Goal: Task Accomplishment & Management: Manage account settings

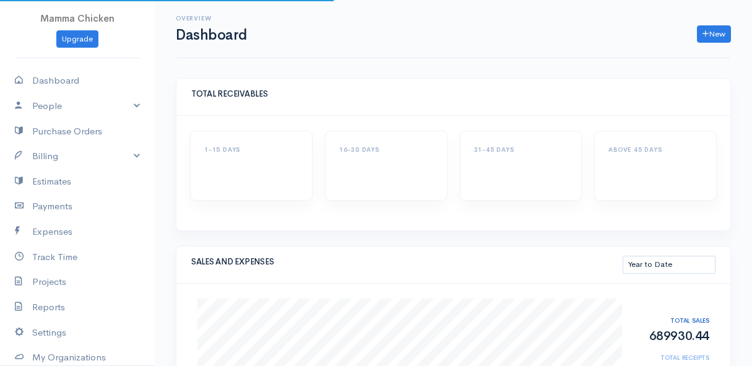
select select "thistoyear"
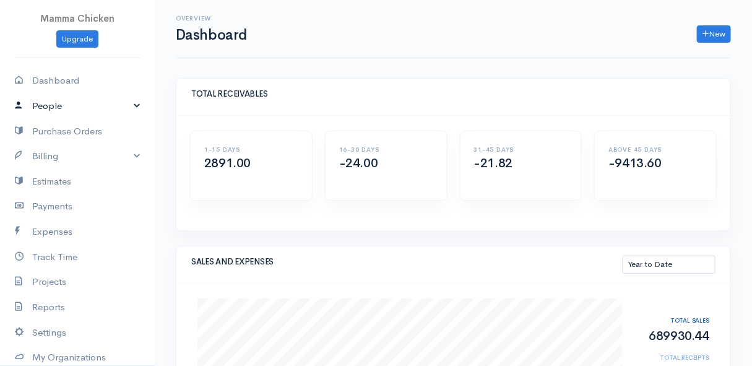
click at [61, 103] on link "People" at bounding box center [77, 106] width 155 height 25
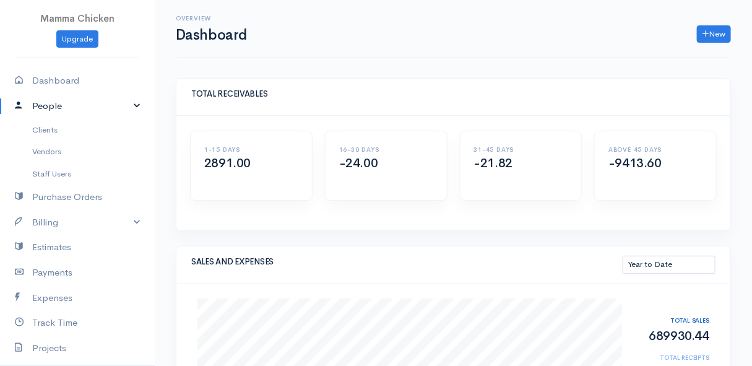
click at [61, 103] on link "People" at bounding box center [77, 106] width 155 height 25
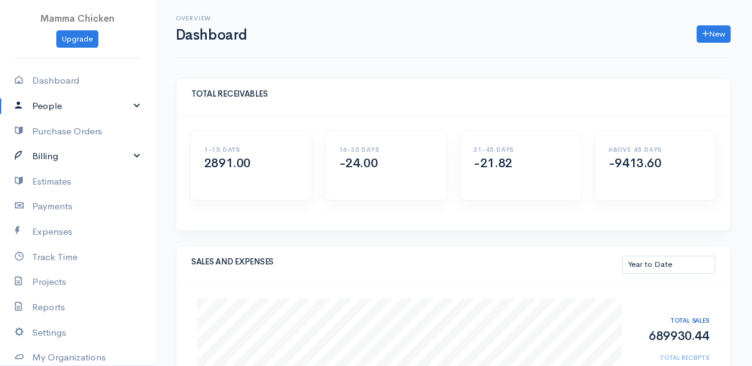
click at [62, 152] on link "Billing" at bounding box center [77, 156] width 155 height 25
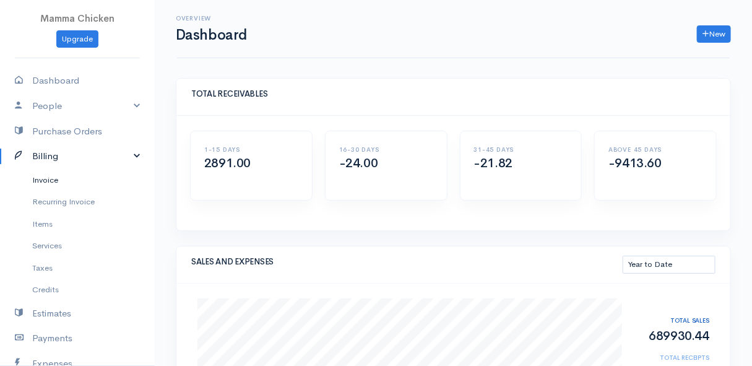
click at [68, 180] on link "Invoice" at bounding box center [77, 180] width 155 height 22
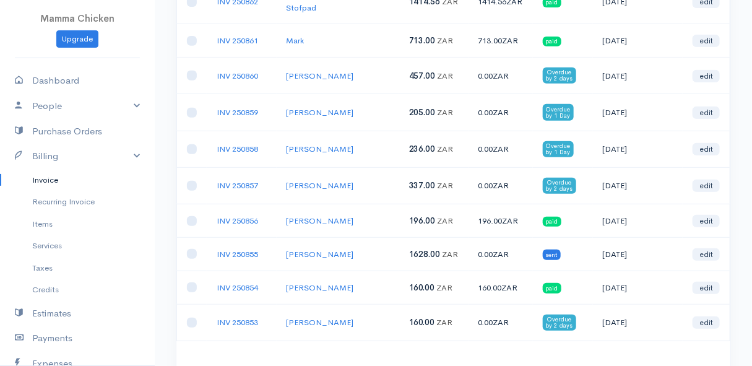
scroll to position [244, 0]
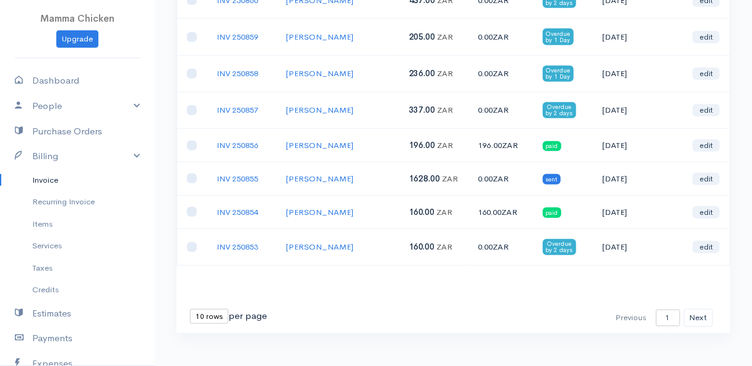
click at [210, 309] on select "10 rows 25 rows 50 rows" at bounding box center [209, 316] width 38 height 15
select select "25"
click at [190, 309] on select "10 rows 25 rows 50 rows" at bounding box center [209, 316] width 38 height 15
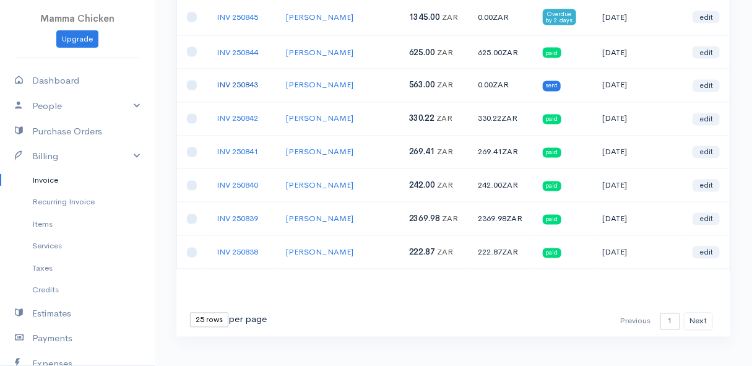
click at [236, 80] on link "INV 250843" at bounding box center [237, 85] width 41 height 11
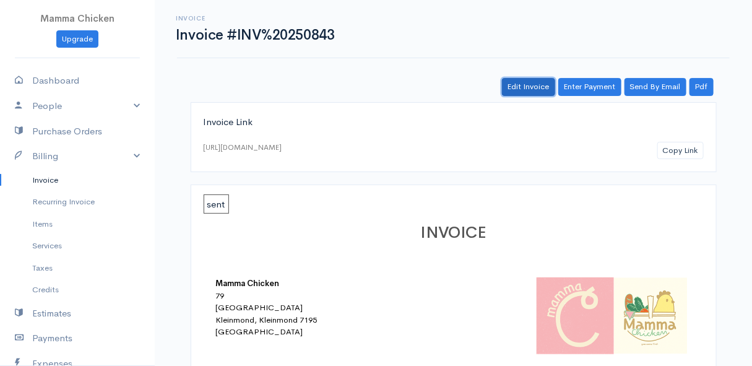
click at [532, 83] on link "Edit Invoice" at bounding box center [528, 87] width 53 height 18
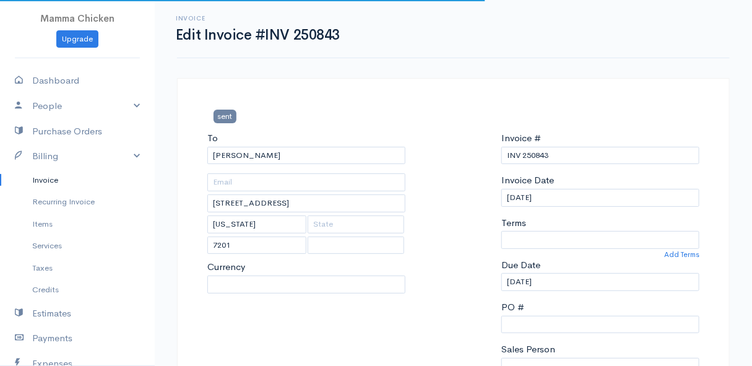
select select
select select "0"
select select "[GEOGRAPHIC_DATA]"
select select "ZAR"
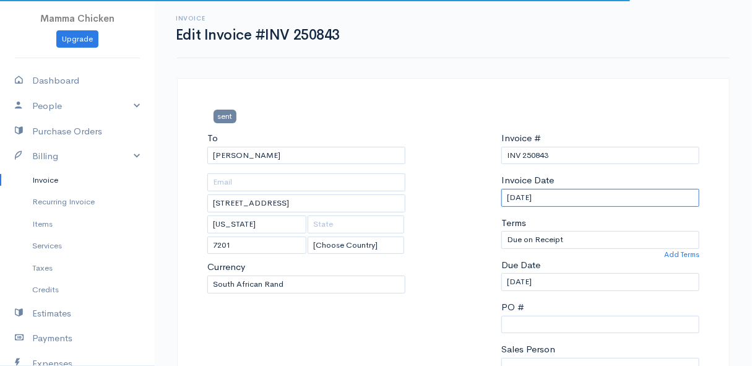
click at [581, 194] on input "29/08/2025" at bounding box center [601, 198] width 198 height 18
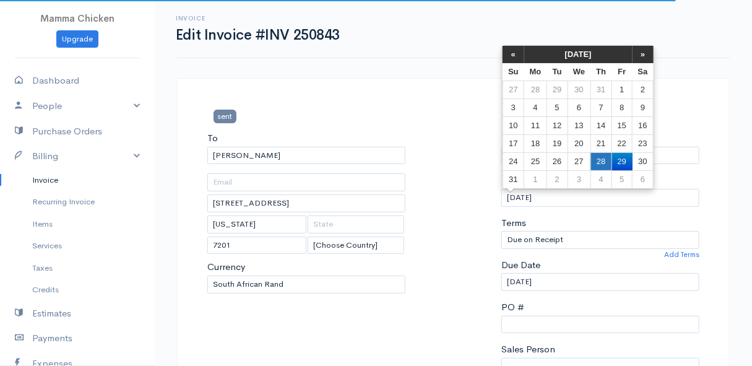
click at [605, 161] on td "28" at bounding box center [601, 161] width 21 height 18
type input "[DATE]"
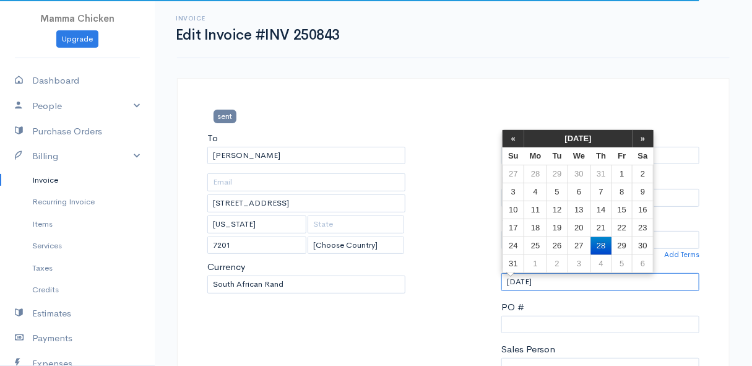
click at [566, 284] on input "[DATE]" at bounding box center [601, 282] width 198 height 18
click at [619, 241] on td "29" at bounding box center [622, 246] width 20 height 18
type input "29/08/2025"
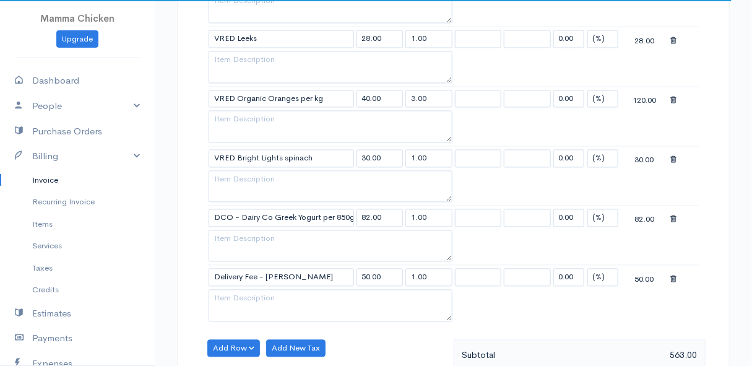
scroll to position [1013, 0]
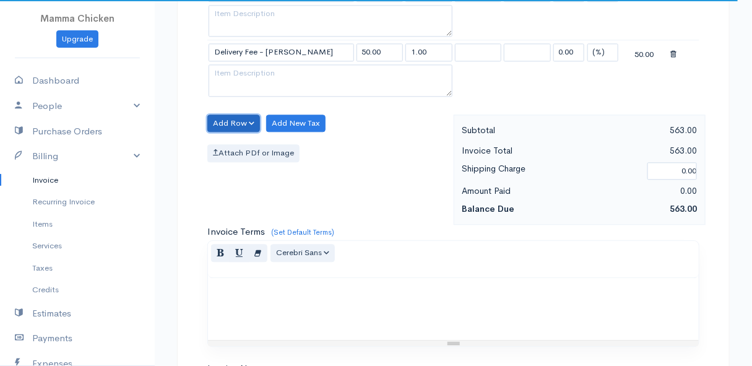
click at [230, 115] on button "Add Row" at bounding box center [233, 124] width 53 height 18
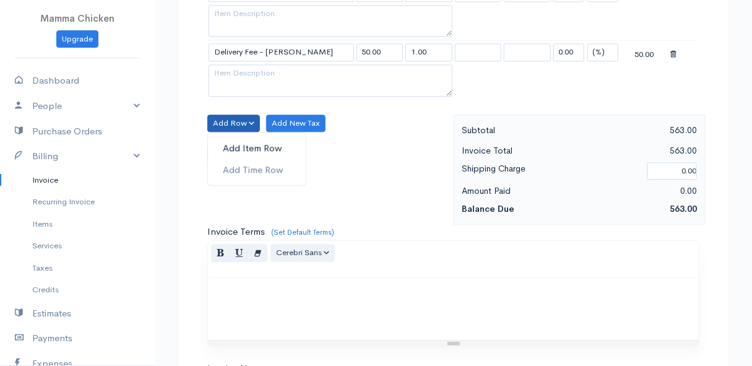
click at [233, 137] on link "Add Item Row" at bounding box center [257, 148] width 98 height 22
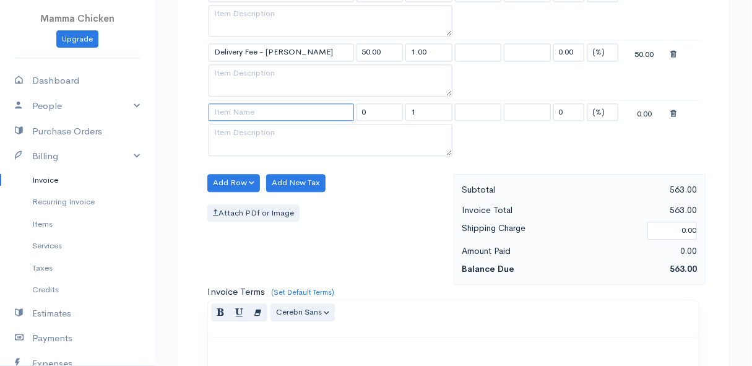
click at [236, 109] on input at bounding box center [282, 112] width 146 height 18
type input "s"
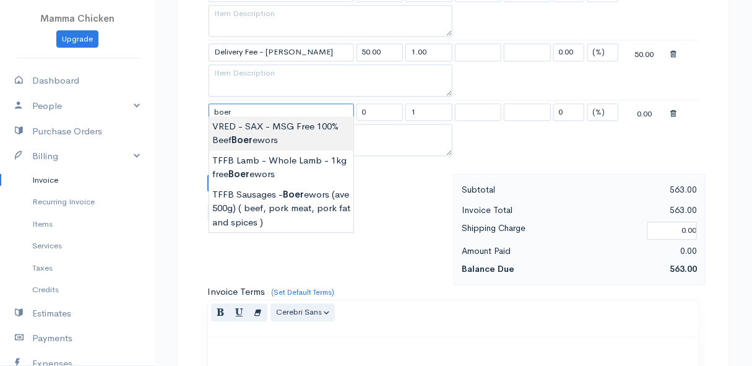
type input "VRED - SAX - MSG Free 100% Beef Boerewors"
type input "212.75"
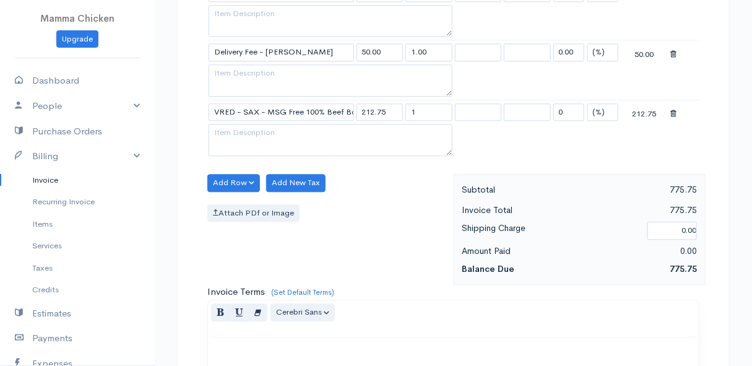
click at [435, 104] on input "1" at bounding box center [429, 112] width 47 height 18
type input "0.59"
click at [414, 225] on div "Add Row Add Item Row Add Time Row Add New Tax Attach PDf or Image" at bounding box center [327, 229] width 253 height 111
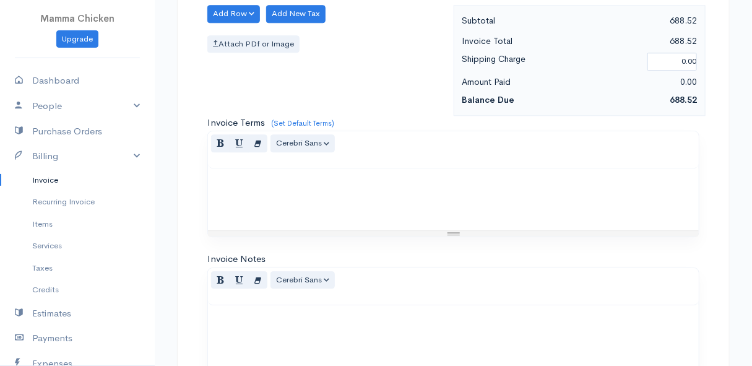
scroll to position [1354, 0]
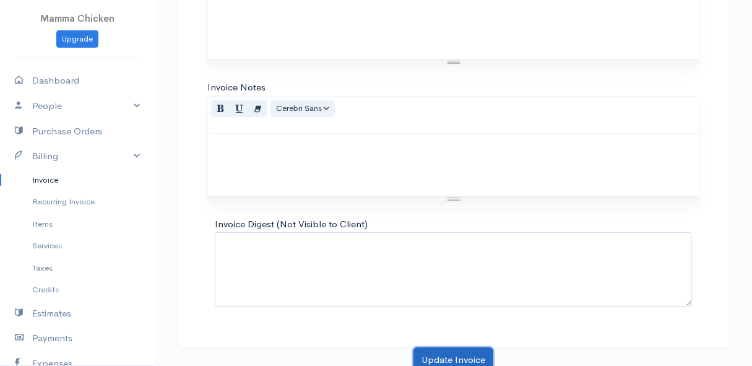
click at [440, 350] on button "Update Invoice" at bounding box center [454, 359] width 80 height 25
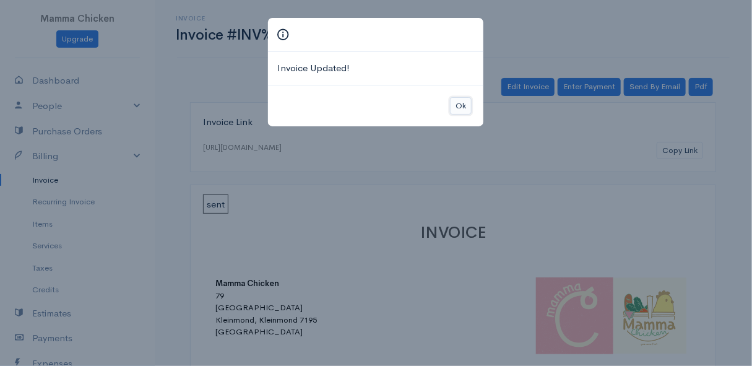
click at [464, 103] on button "Ok" at bounding box center [461, 106] width 22 height 18
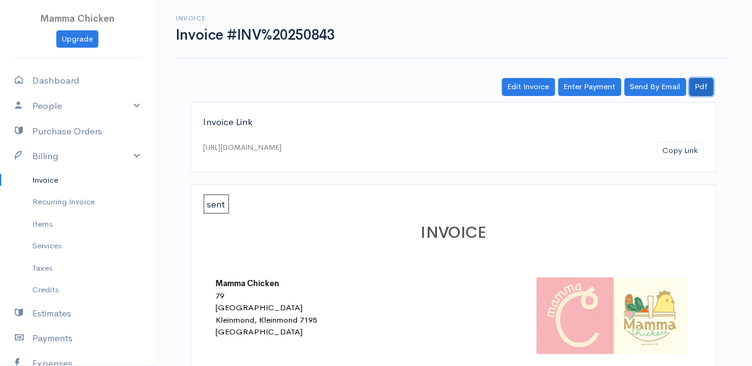
click at [702, 85] on link "Pdf" at bounding box center [702, 87] width 24 height 18
click at [43, 181] on link "Invoice" at bounding box center [77, 180] width 155 height 22
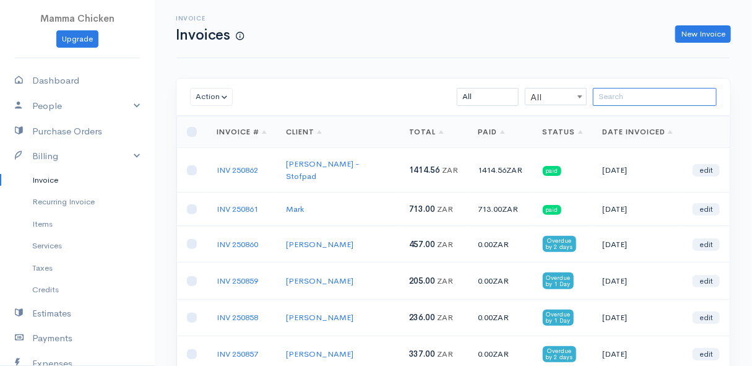
click at [630, 93] on input "search" at bounding box center [655, 97] width 124 height 18
click at [52, 150] on link "Billing" at bounding box center [77, 156] width 155 height 25
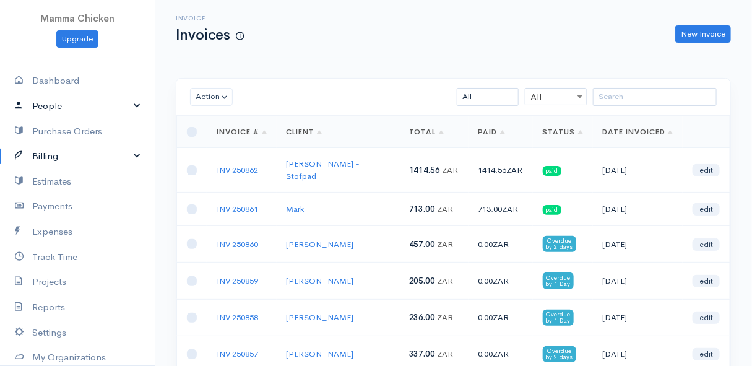
click at [59, 101] on link "People" at bounding box center [77, 106] width 155 height 25
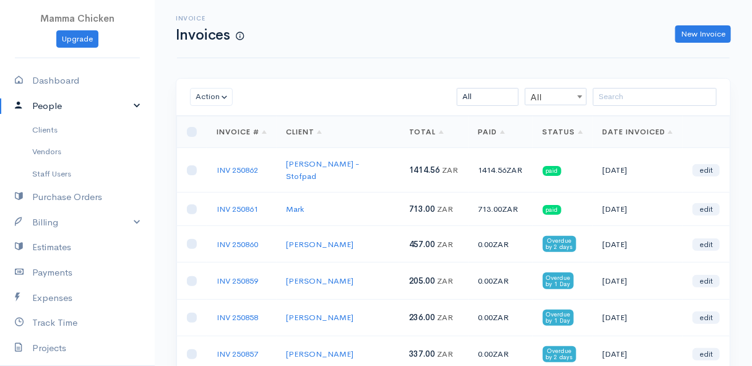
click at [58, 102] on link "People" at bounding box center [77, 106] width 155 height 25
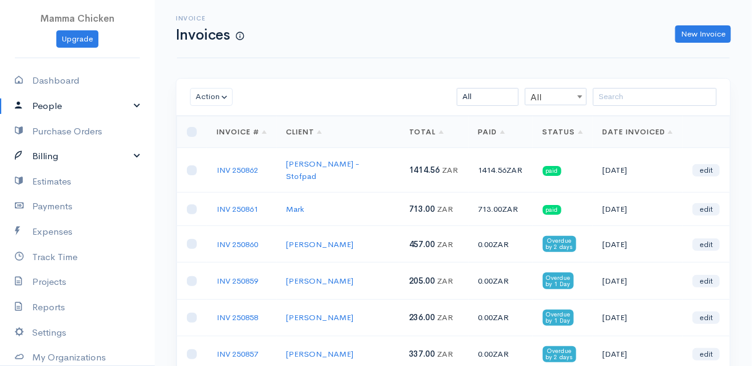
click at [60, 157] on link "Billing" at bounding box center [77, 156] width 155 height 25
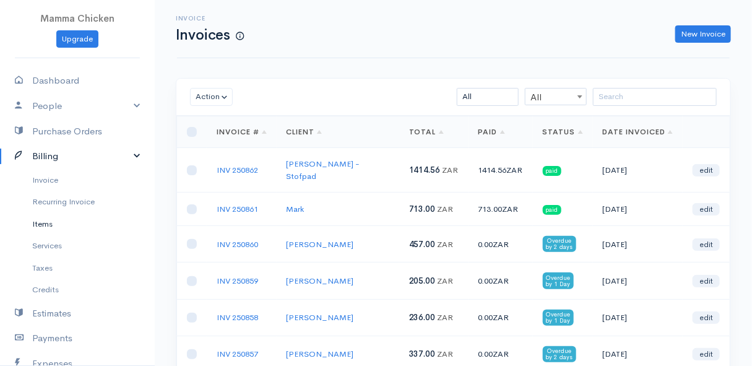
click at [48, 228] on link "Items" at bounding box center [77, 224] width 155 height 22
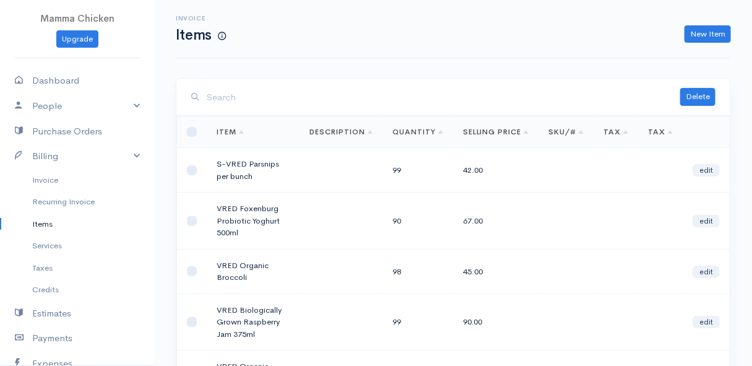
click at [227, 94] on input "search" at bounding box center [444, 97] width 474 height 25
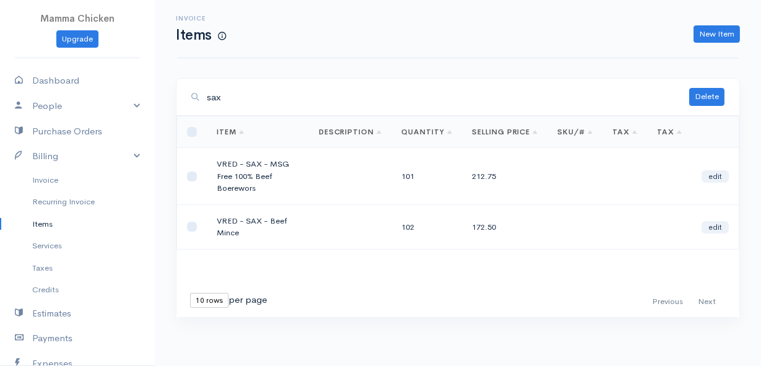
type input "sax"
click at [714, 226] on link "edit" at bounding box center [715, 227] width 27 height 12
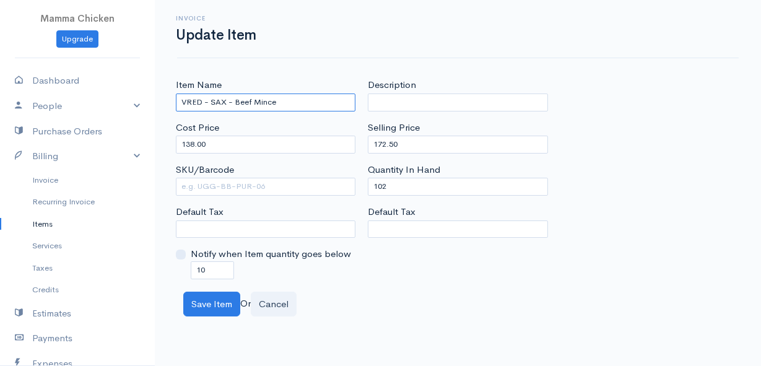
click at [211, 102] on input "VRED - SAX - Beef Mince" at bounding box center [266, 103] width 180 height 18
type input "SAX - Lean Beef Mince"
click at [40, 221] on link "Items" at bounding box center [77, 224] width 155 height 22
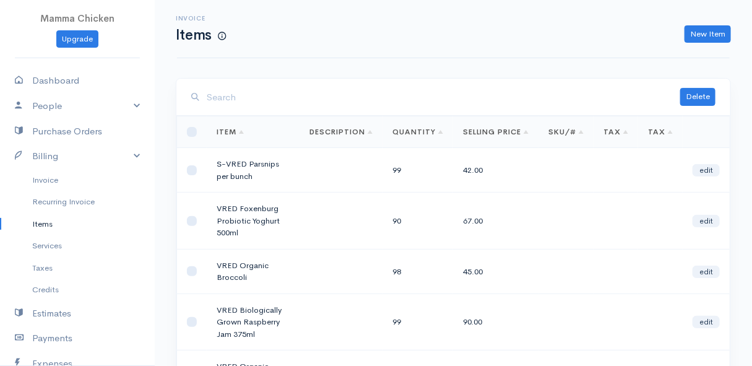
click at [220, 95] on input "search" at bounding box center [444, 97] width 474 height 25
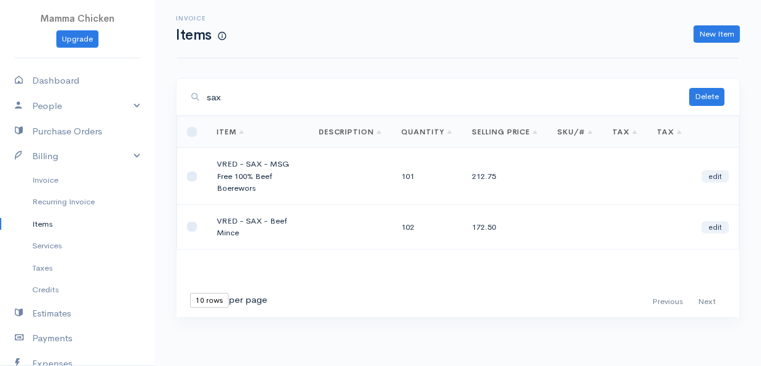
type input "sax"
drag, startPoint x: 238, startPoint y: 232, endPoint x: 245, endPoint y: 219, distance: 15.0
click at [245, 219] on td "VRED - SAX - Beef Mince" at bounding box center [258, 226] width 102 height 45
drag, startPoint x: 245, startPoint y: 219, endPoint x: 260, endPoint y: 217, distance: 15.1
copy td "SAX - Beef Mince"
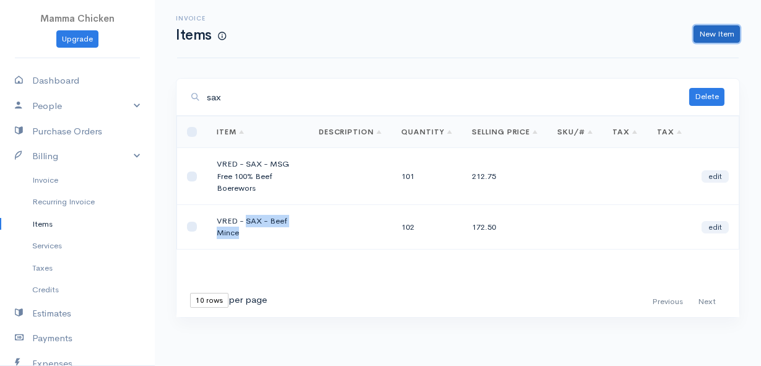
click at [718, 30] on link "New Item" at bounding box center [717, 34] width 46 height 18
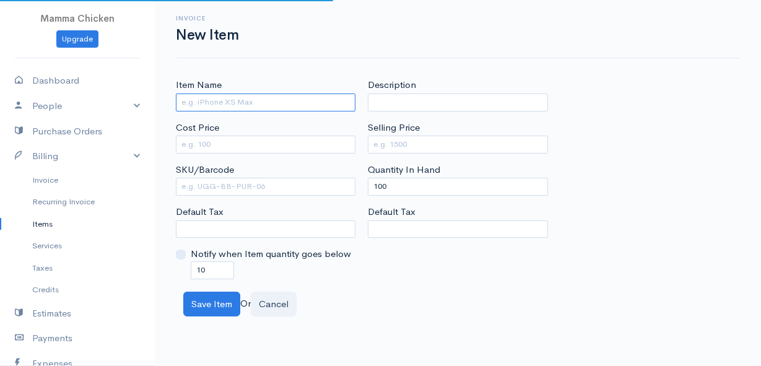
click at [203, 101] on input "Item Name" at bounding box center [266, 103] width 180 height 18
paste input "SAX - Beef Mince"
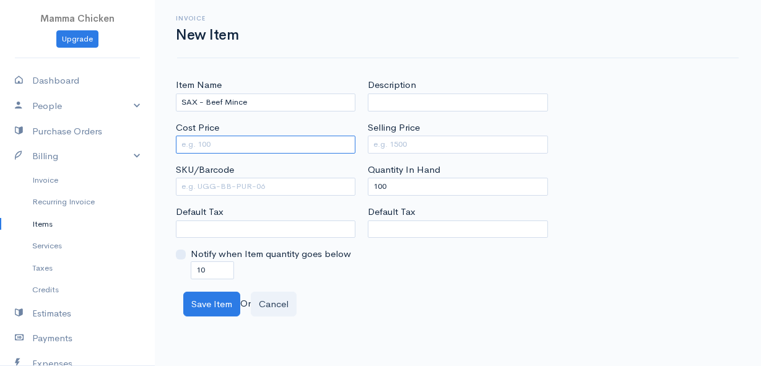
click at [268, 144] on input "Cost Price" at bounding box center [266, 145] width 180 height 18
click at [254, 102] on input "SAX - Beef Mince" at bounding box center [266, 103] width 180 height 18
type input "SAX - Beef Mince Regular ( ave 500g)"
click at [197, 144] on input "Cost Price" at bounding box center [266, 145] width 180 height 18
type input "119"
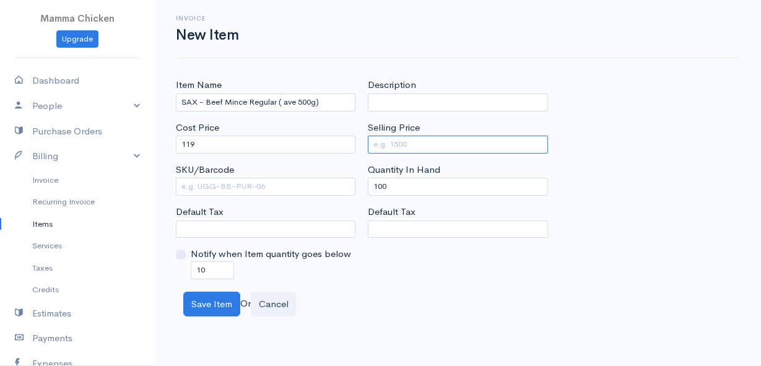
click at [420, 147] on input "Selling Price" at bounding box center [458, 145] width 180 height 18
type input "164.22"
click at [639, 180] on div "Item Name SAX - Beef Mince Regular ( ave 500g) Cost Price 119 SKU/Barcode Defau…" at bounding box center [458, 178] width 576 height 201
click at [342, 336] on body "Mamma Chicken Upgrade Dashboard People Clients Vendors Staff Users Purchase Ord…" at bounding box center [380, 183] width 761 height 366
click at [203, 300] on button "Save Item" at bounding box center [211, 304] width 57 height 25
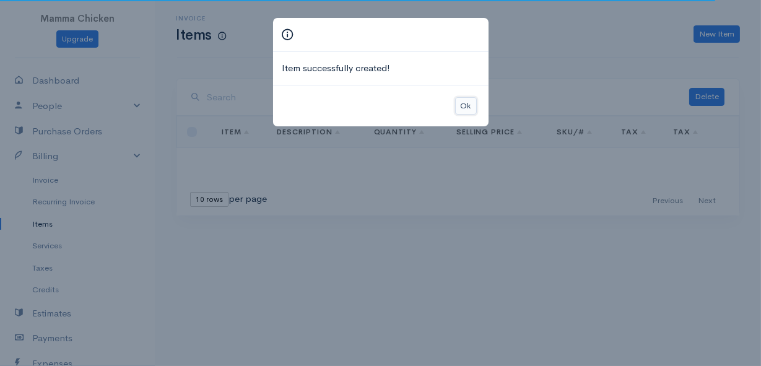
click at [472, 107] on button "Ok" at bounding box center [466, 106] width 22 height 18
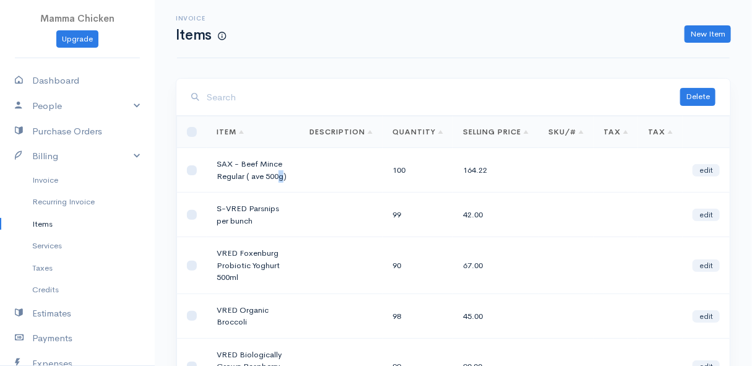
drag, startPoint x: 284, startPoint y: 174, endPoint x: 276, endPoint y: 174, distance: 7.4
click at [276, 174] on td "SAX - Beef Mince Regular ( ave 500g)" at bounding box center [254, 170] width 94 height 45
drag, startPoint x: 276, startPoint y: 174, endPoint x: 215, endPoint y: 162, distance: 61.9
click at [215, 162] on td "SAX - Beef Mince Regular ( ave 500g)" at bounding box center [254, 170] width 94 height 45
drag, startPoint x: 218, startPoint y: 162, endPoint x: 299, endPoint y: 175, distance: 82.3
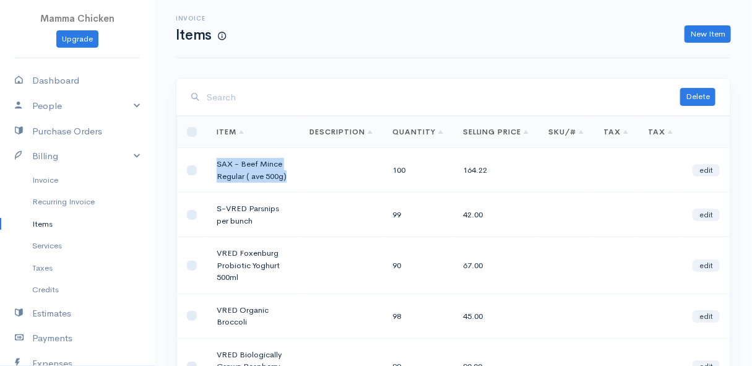
click at [299, 175] on td "SAX - Beef Mince Regular ( ave 500g)" at bounding box center [254, 170] width 94 height 45
drag, startPoint x: 299, startPoint y: 175, endPoint x: 233, endPoint y: 160, distance: 67.3
copy td "SAX - Beef Mince Regular ( ave 500g)"
click at [710, 35] on link "New Item" at bounding box center [708, 34] width 46 height 18
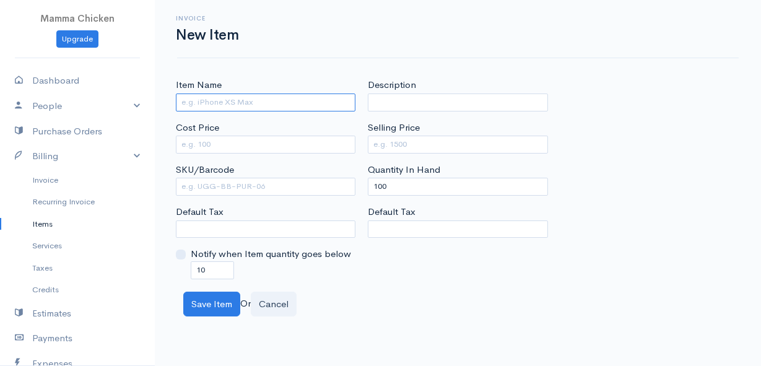
click at [237, 104] on input "Item Name" at bounding box center [266, 103] width 180 height 18
paste input "SAX - Beef Mince Regular ( ave 500g)"
click at [276, 100] on input "SAX - Beef Mince Regular ( ave 500g)" at bounding box center [266, 103] width 180 height 18
type input "SAX - Beef Mince Lean ( ave 500g)"
click at [264, 148] on input "Cost Price" at bounding box center [266, 145] width 180 height 18
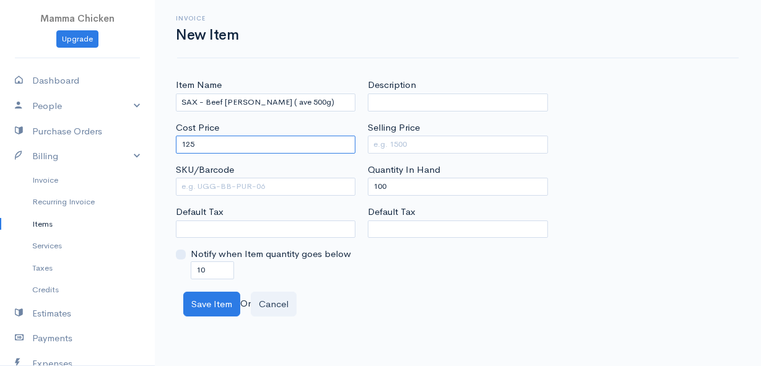
type input "125"
click at [412, 144] on input "Selling Price" at bounding box center [458, 145] width 180 height 18
type input "172.5"
click at [632, 107] on div "Item Name SAX - Beef Mince Lean ( ave 500g) Cost Price 125 SKU/Barcode Default …" at bounding box center [458, 178] width 576 height 201
click at [217, 302] on button "Save Item" at bounding box center [211, 304] width 57 height 25
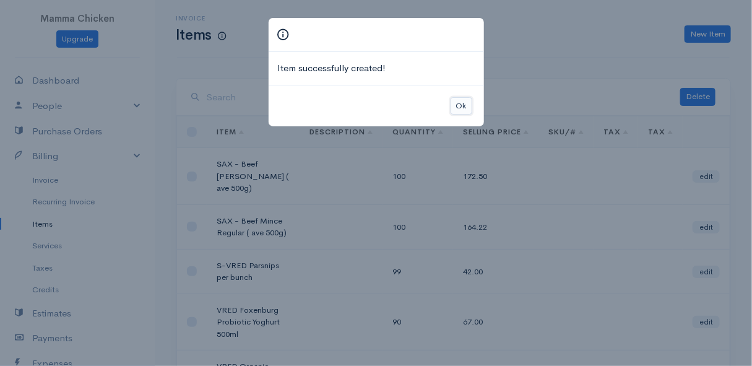
click at [464, 105] on button "Ok" at bounding box center [462, 106] width 22 height 18
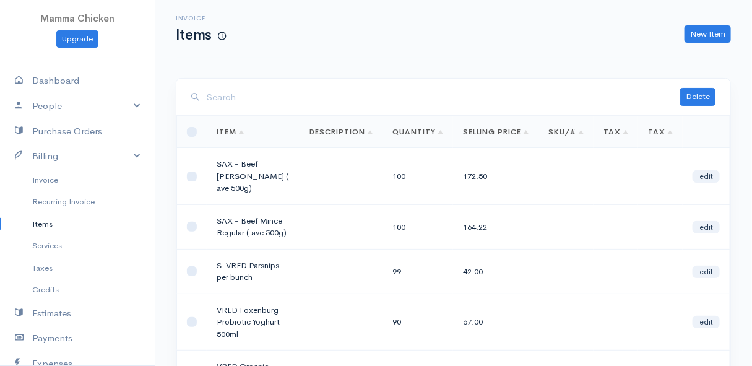
click at [256, 98] on input "search" at bounding box center [444, 97] width 474 height 25
drag, startPoint x: 275, startPoint y: 175, endPoint x: 215, endPoint y: 160, distance: 61.9
click at [215, 160] on td "SAX - Beef Mince Lean ( ave 500g)" at bounding box center [254, 176] width 94 height 57
drag, startPoint x: 215, startPoint y: 160, endPoint x: 230, endPoint y: 165, distance: 15.7
copy td "SAX - Beef Mince Lean ( ave 500g)"
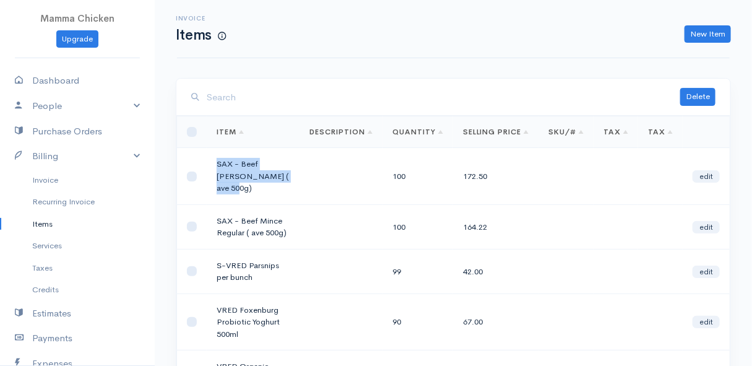
copy td "SAX - Beef Mince Lean ( ave 500g)"
click at [707, 31] on link "New Item" at bounding box center [708, 34] width 46 height 18
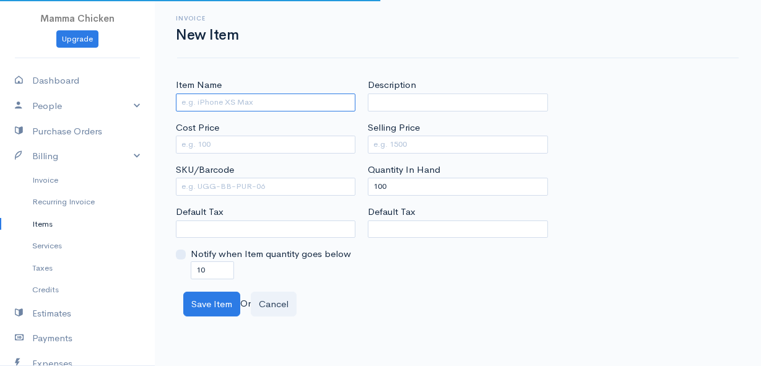
click at [208, 103] on input "Item Name" at bounding box center [266, 103] width 180 height 18
paste input "SAX - Beef Mince Lean ( ave 500g)"
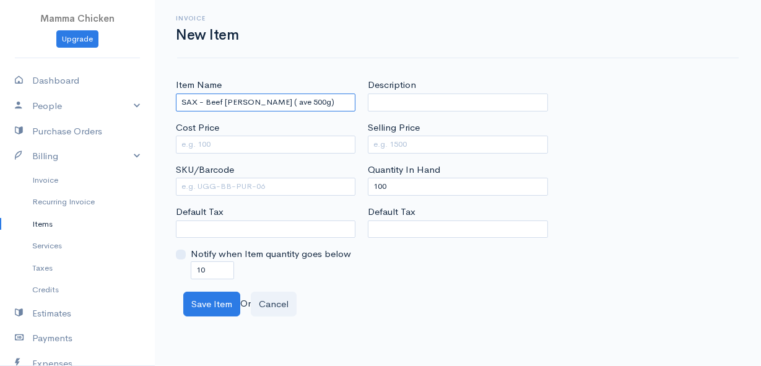
click at [266, 102] on input "SAX - Beef Mince Lean ( ave 500g)" at bounding box center [266, 103] width 180 height 18
paste input "MSG Free 100% Beef Boerewors"
type input "SAX - MSG Free 100% Beef Boerewors Thin ( ave 500g)"
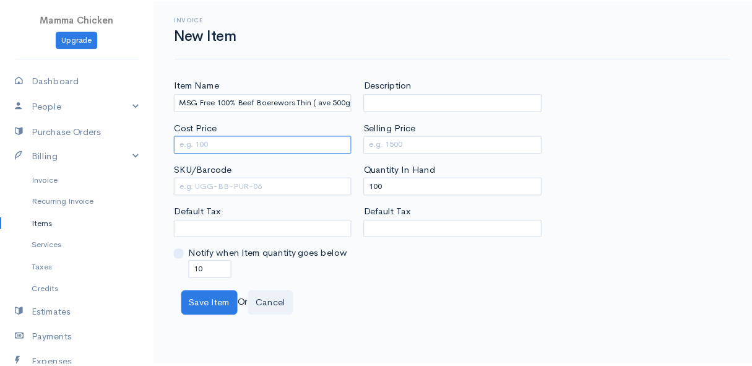
scroll to position [0, 0]
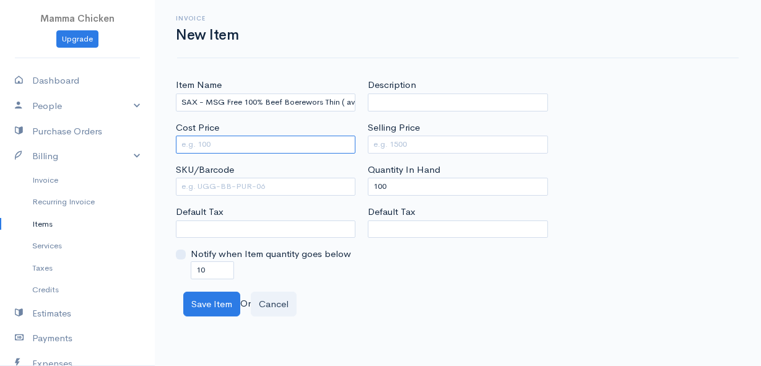
click at [256, 143] on input "Cost Price" at bounding box center [266, 145] width 180 height 18
type input "1"
type input "159"
click at [398, 146] on input "Selling Price" at bounding box center [458, 145] width 180 height 18
type input "212.75"
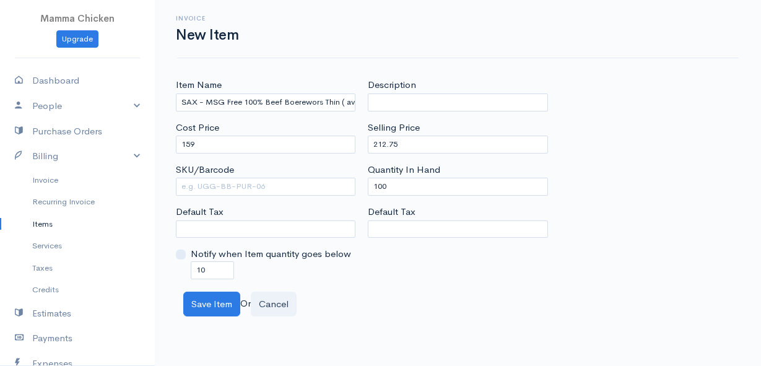
click at [668, 142] on div "Item Name SAX - MSG Free 100% Beef Boerewors Thin ( ave 500g) Cost Price 159 SK…" at bounding box center [458, 178] width 576 height 201
click at [219, 305] on button "Save Item" at bounding box center [211, 304] width 57 height 25
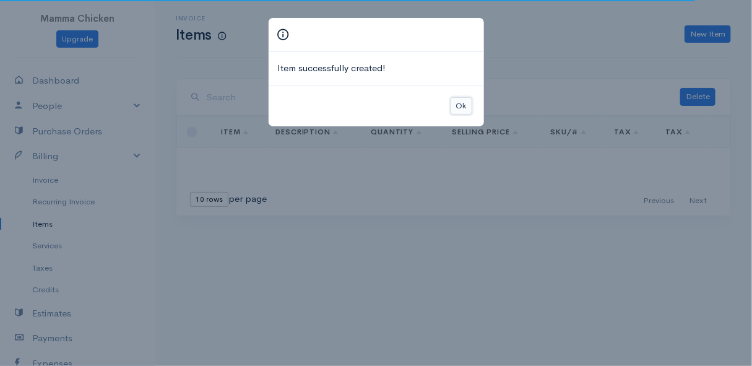
click at [464, 104] on button "Ok" at bounding box center [462, 106] width 22 height 18
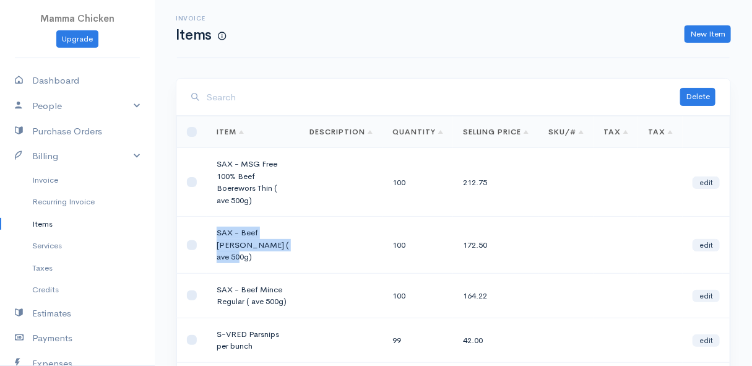
drag, startPoint x: 275, startPoint y: 244, endPoint x: 216, endPoint y: 230, distance: 60.5
click at [216, 230] on td "SAX - Beef Mince Lean ( ave 500g)" at bounding box center [254, 245] width 94 height 57
drag, startPoint x: 216, startPoint y: 230, endPoint x: 224, endPoint y: 229, distance: 8.1
copy td "SAX - Beef Mince Lean ( ave 500g)"
click at [701, 31] on link "New Item" at bounding box center [708, 34] width 46 height 18
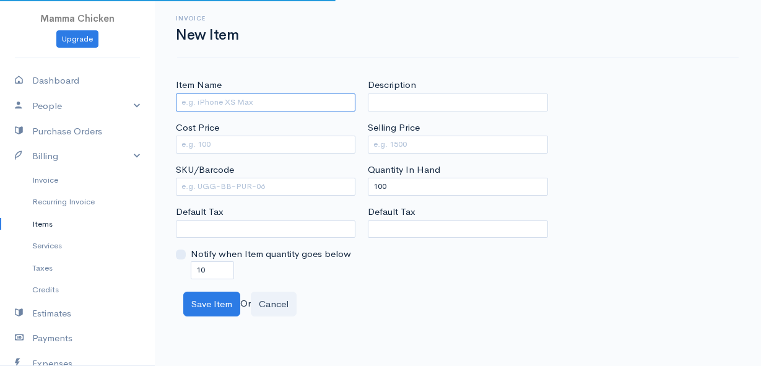
click at [207, 101] on input "Item Name" at bounding box center [266, 103] width 180 height 18
paste input "SAX - Beef Mince Lean ( ave 500g)"
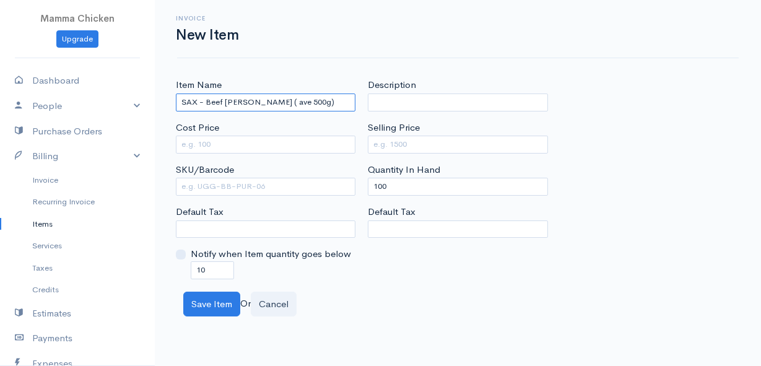
click at [263, 101] on input "SAX - Beef Mince Lean ( ave 500g)" at bounding box center [266, 103] width 180 height 18
drag, startPoint x: 204, startPoint y: 100, endPoint x: 219, endPoint y: 101, distance: 14.3
paste input "Stewing Beef ( Shin)"
type input "SAX -Stewing Beef ( Shin) ( ave 500g)"
click at [243, 147] on input "Cost Price" at bounding box center [266, 145] width 180 height 18
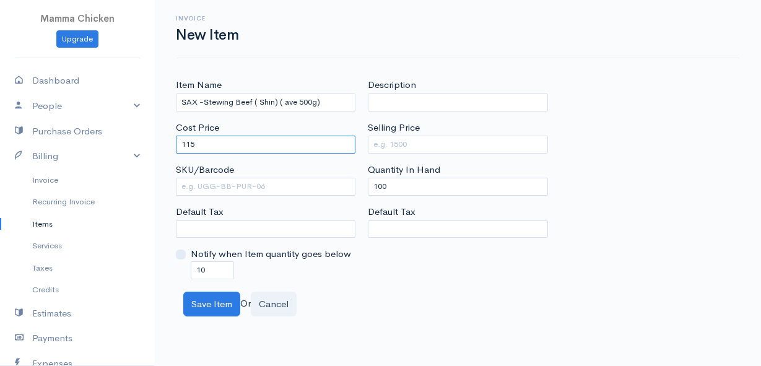
type input "115"
click at [414, 146] on input "Selling Price" at bounding box center [458, 145] width 180 height 18
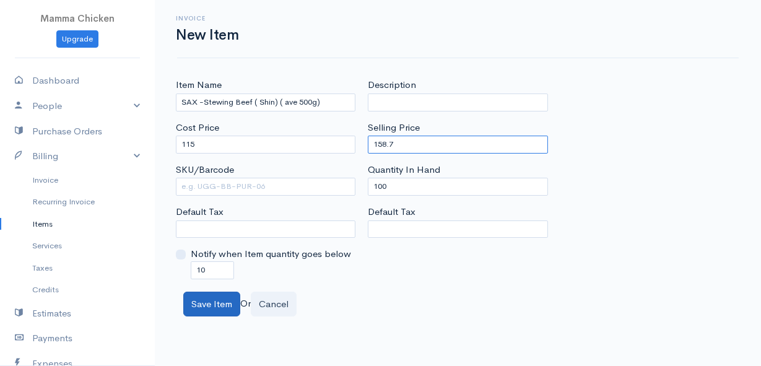
type input "158.7"
click at [220, 302] on button "Save Item" at bounding box center [211, 304] width 57 height 25
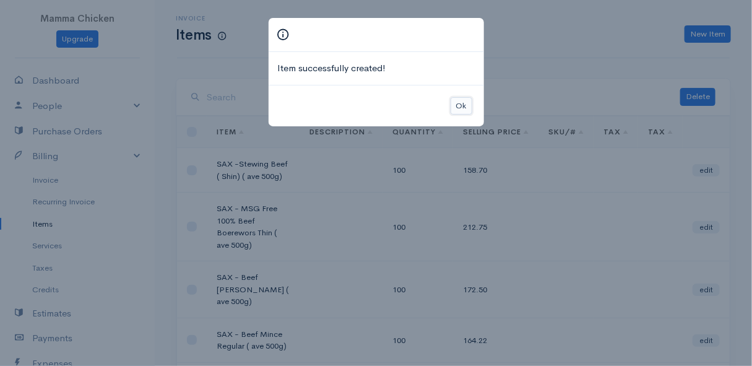
click at [464, 103] on button "Ok" at bounding box center [462, 106] width 22 height 18
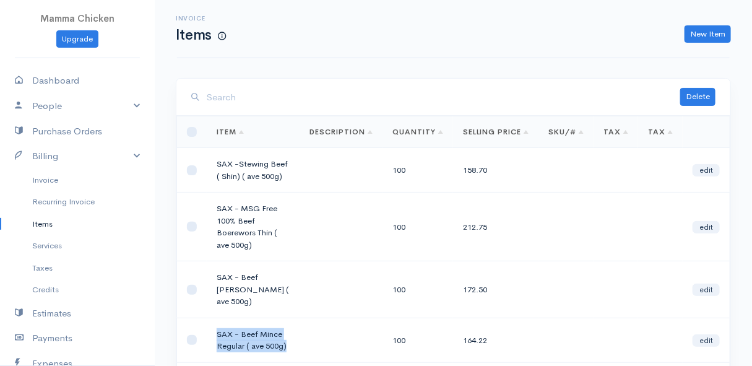
drag, startPoint x: 285, startPoint y: 329, endPoint x: 207, endPoint y: 321, distance: 78.5
click at [207, 321] on td "SAX - Beef Mince Regular ( ave 500g)" at bounding box center [254, 340] width 94 height 45
drag, startPoint x: 207, startPoint y: 321, endPoint x: 217, endPoint y: 322, distance: 10.0
copy td "SAX - Beef Mince Regular ( ave 500g)"
click at [708, 39] on link "New Item" at bounding box center [708, 34] width 46 height 18
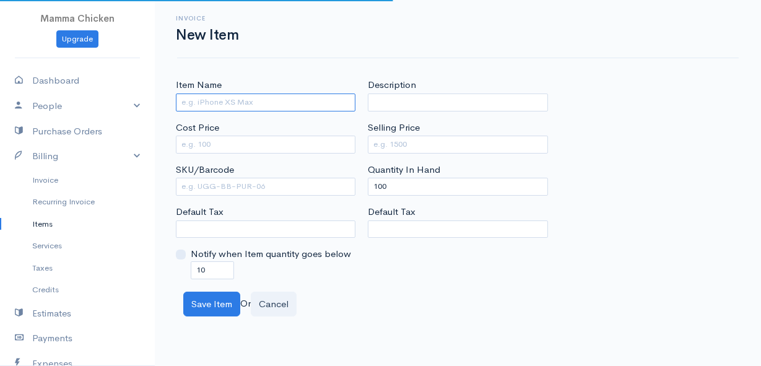
click at [227, 104] on input "Item Name" at bounding box center [266, 103] width 180 height 18
paste input "SAX - Beef Mince Regular ( ave 500g)"
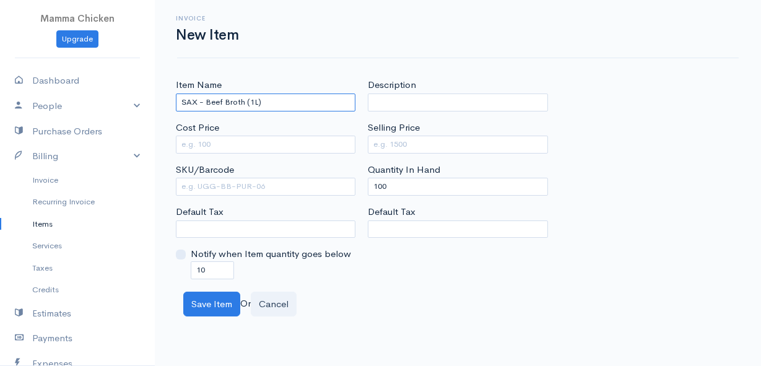
type input "SAX - Beef Broth (1L)"
click at [281, 137] on input "Cost Price" at bounding box center [266, 145] width 180 height 18
type input "105"
click at [464, 143] on input "Selling Price" at bounding box center [458, 145] width 180 height 18
type input "144.9"
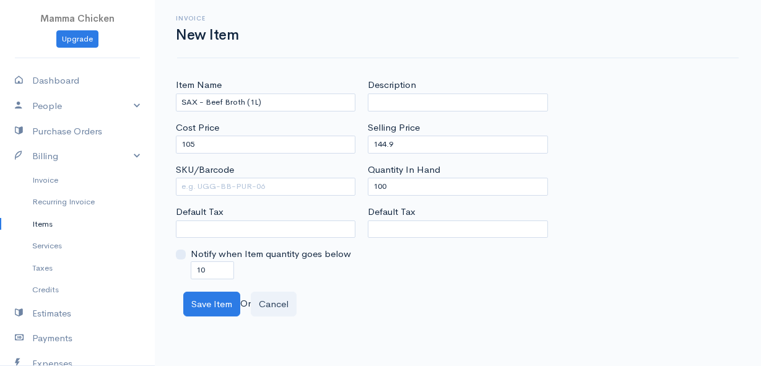
click at [493, 311] on div "Save Item Or Cancel" at bounding box center [458, 304] width 562 height 25
click at [211, 302] on button "Save Item" at bounding box center [211, 304] width 57 height 25
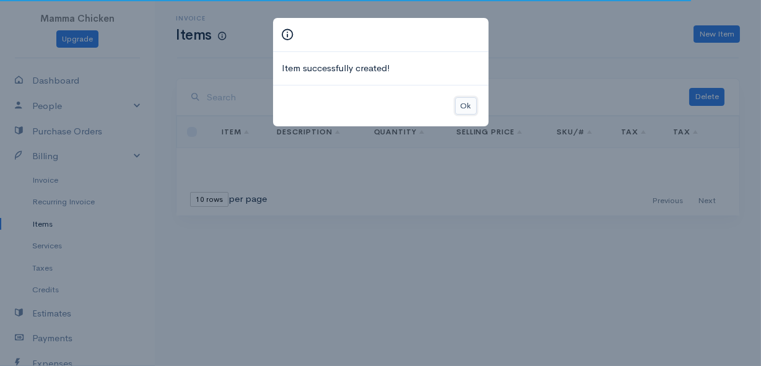
click at [466, 104] on button "Ok" at bounding box center [466, 106] width 22 height 18
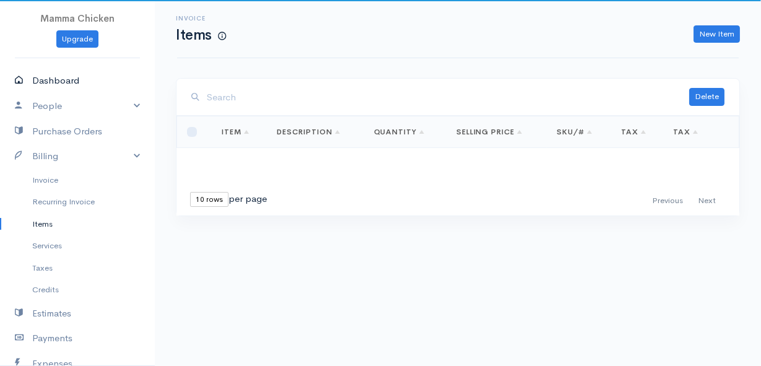
click at [63, 74] on link "Dashboard" at bounding box center [77, 80] width 155 height 25
select select "thistoyear"
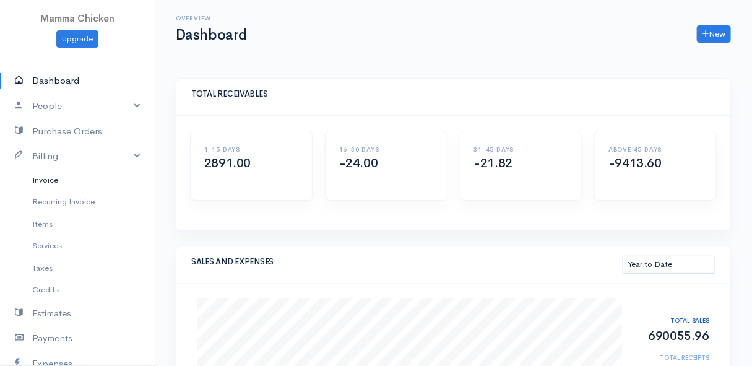
click at [37, 175] on link "Invoice" at bounding box center [77, 180] width 155 height 22
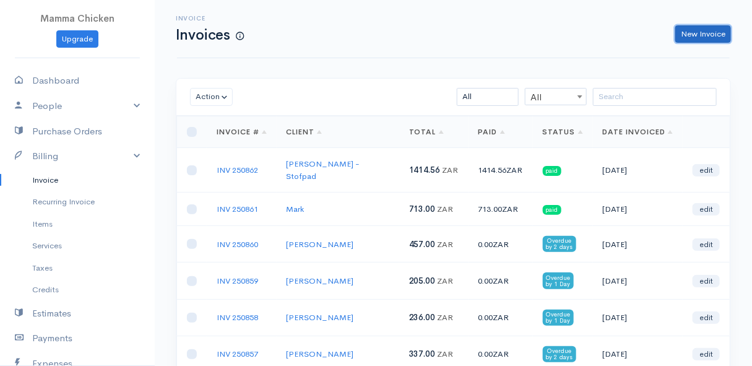
click at [708, 27] on link "New Invoice" at bounding box center [704, 34] width 56 height 18
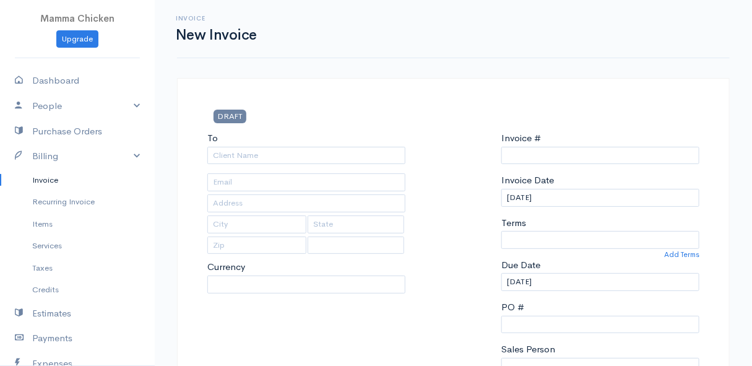
select select "ZAR"
type input "INV 250863"
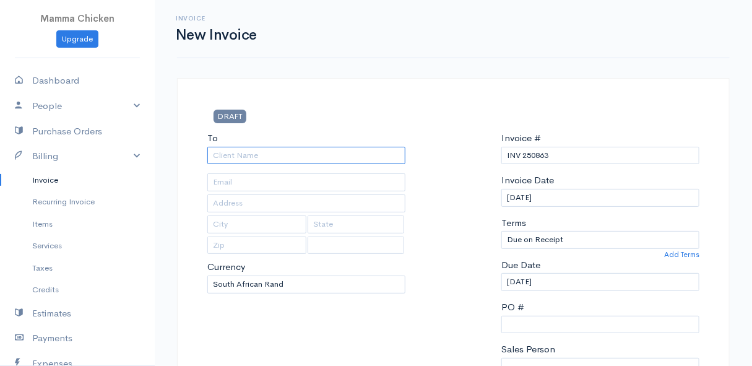
click at [281, 155] on input "To" at bounding box center [306, 156] width 198 height 18
select select "[GEOGRAPHIC_DATA]"
type input "[PERSON_NAME]"
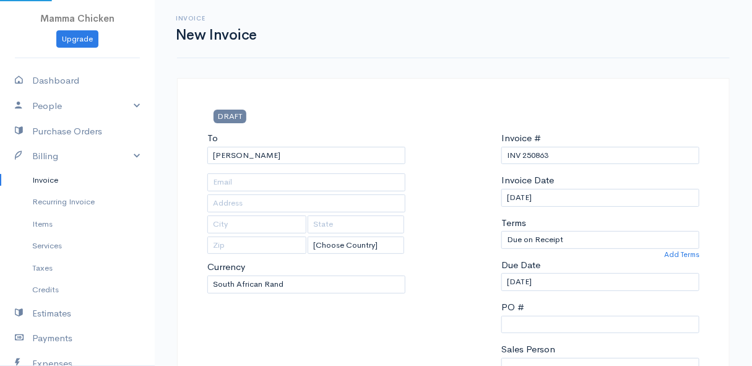
type input "1411 Carla Road"
type input "Pringle Bay"
type input "7195"
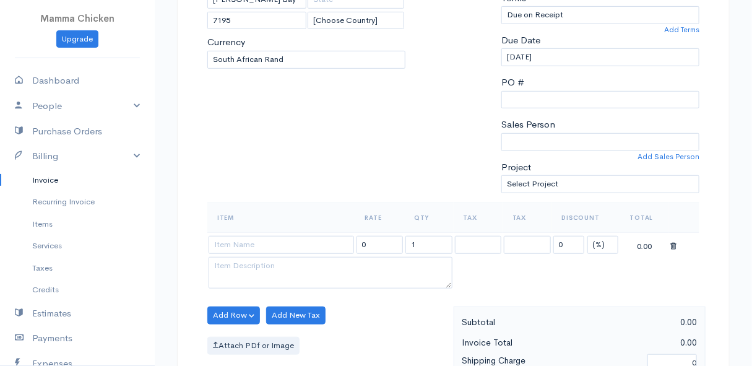
scroll to position [281, 0]
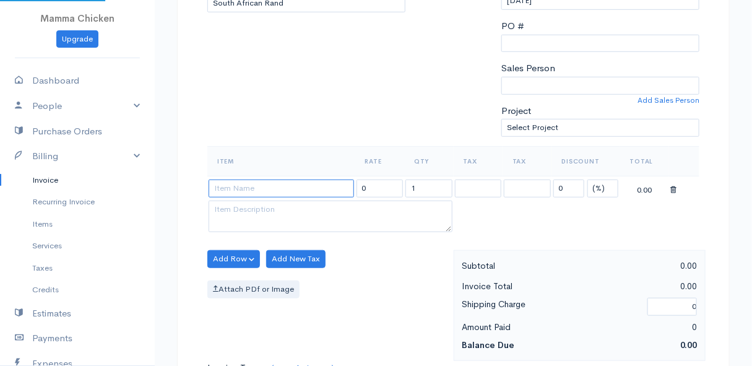
click at [241, 185] on input at bounding box center [282, 189] width 146 height 18
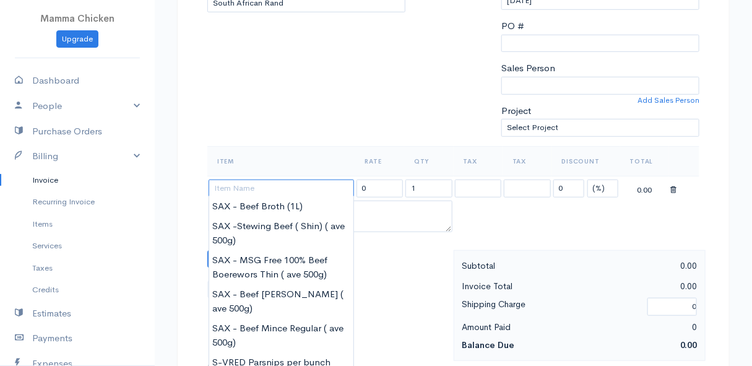
scroll to position [337, 0]
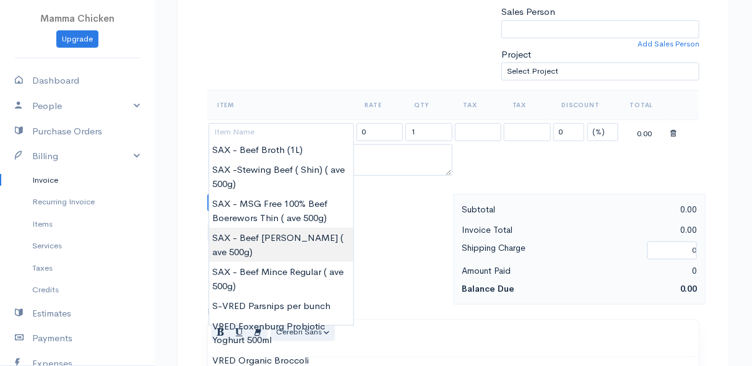
type input "SAX - Beef Mince Lean ( ave 500g)"
type input "172.50"
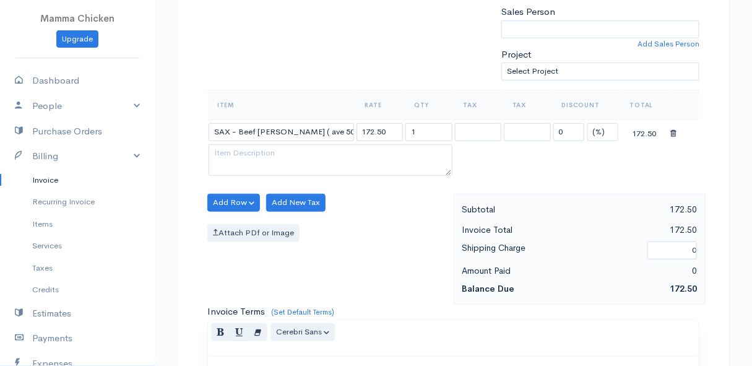
click at [295, 236] on body "Mamma Chicken Upgrade Dashboard People Clients Vendors Staff Users Purchase Ord…" at bounding box center [376, 198] width 752 height 1071
click at [440, 134] on input "1" at bounding box center [429, 132] width 47 height 18
type input "0.51"
click at [520, 171] on table "Item Rate Qty Tax Tax Discount Total SAX - Beef Mince Lean ( ave 500g) 172.50 0…" at bounding box center [453, 134] width 492 height 89
click at [220, 200] on button "Add Row" at bounding box center [233, 203] width 53 height 18
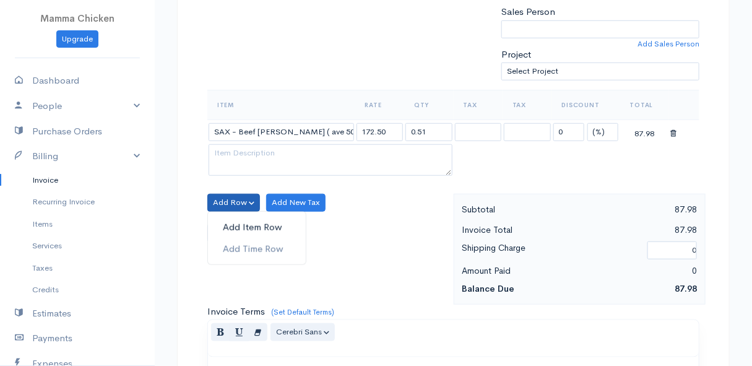
click at [229, 222] on link "Add Item Row" at bounding box center [257, 228] width 98 height 22
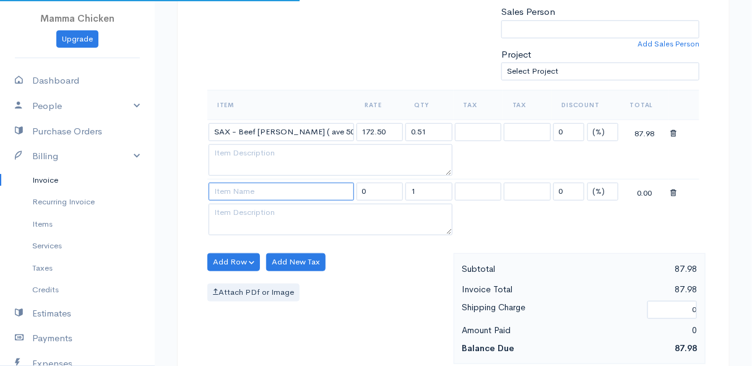
click at [228, 187] on input at bounding box center [282, 192] width 146 height 18
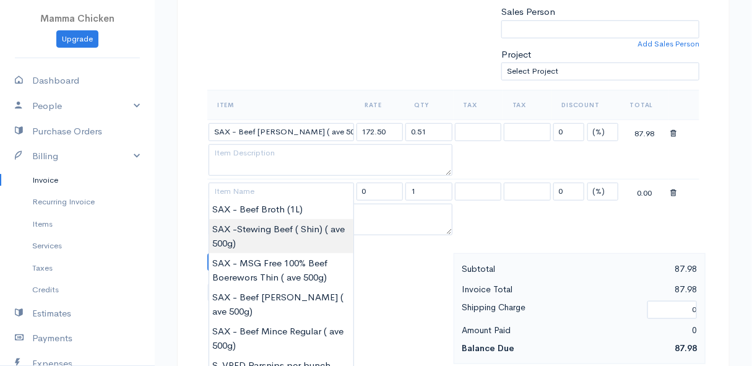
type input "SAX -Stewing Beef ( Shin) ( ave 500g)"
type input "158.70"
click at [298, 230] on body "Mamma Chicken Upgrade Dashboard People Clients Vendors Staff Users Purchase Ord…" at bounding box center [376, 228] width 752 height 1130
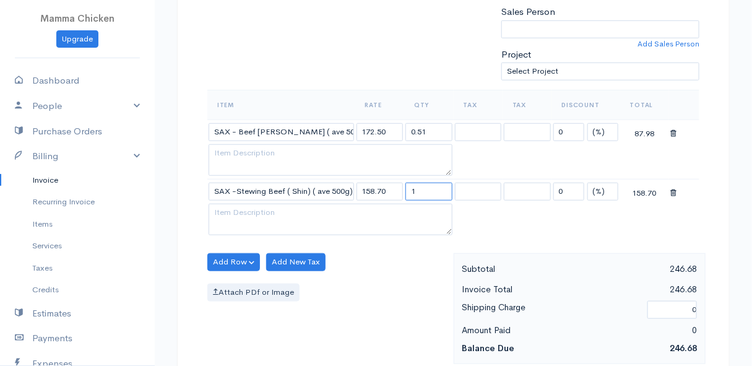
click at [422, 188] on input "1" at bounding box center [429, 192] width 47 height 18
type input "0.61"
click at [511, 227] on table "Item Rate Qty Tax Tax Discount Total SAX - Beef Mince Lean ( ave 500g) 172.50 0…" at bounding box center [453, 164] width 492 height 149
click at [240, 259] on button "Add Row" at bounding box center [233, 262] width 53 height 18
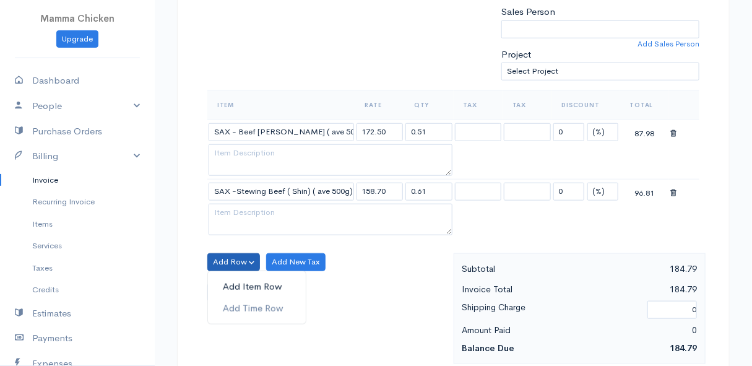
click at [240, 281] on link "Add Item Row" at bounding box center [257, 287] width 98 height 22
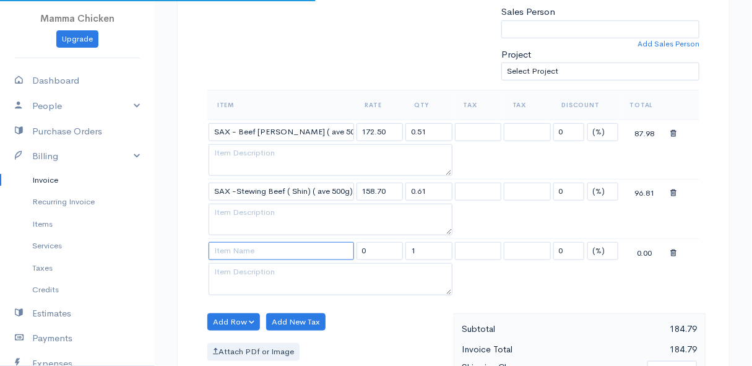
click at [235, 248] on input at bounding box center [282, 251] width 146 height 18
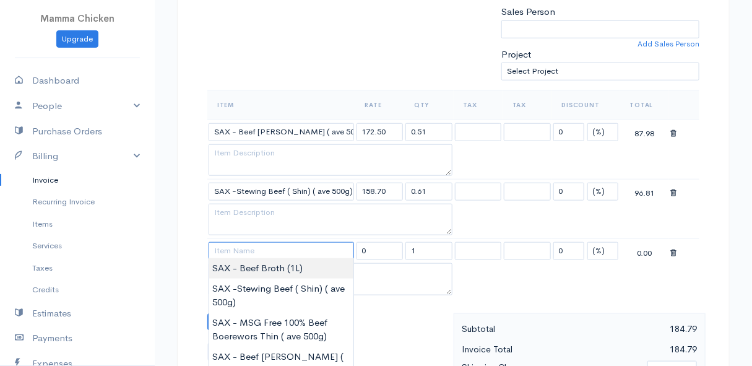
scroll to position [450, 0]
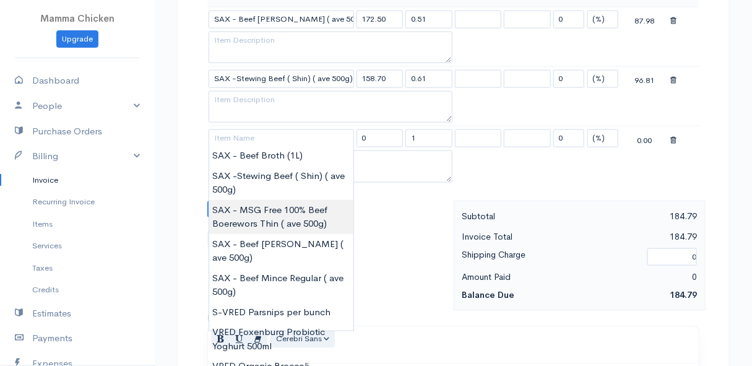
type input "SAX - MSG Free 100% Beef Boerewors Thin ( ave 500g)"
type input "212.75"
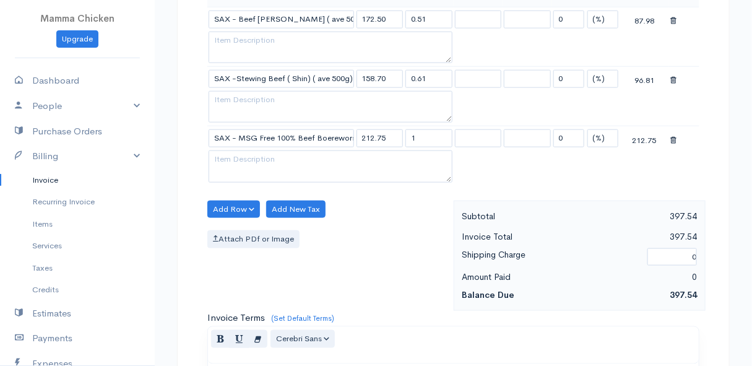
click at [291, 213] on body "Mamma Chicken Upgrade Dashboard People Clients Vendors Staff Users Purchase Ord…" at bounding box center [376, 144] width 752 height 1189
click at [428, 136] on input "1" at bounding box center [429, 138] width 47 height 18
type input "0.51"
click at [374, 248] on div "Add Row Add Item Row Add Time Row Add New Tax Attach PDf or Image" at bounding box center [327, 256] width 253 height 111
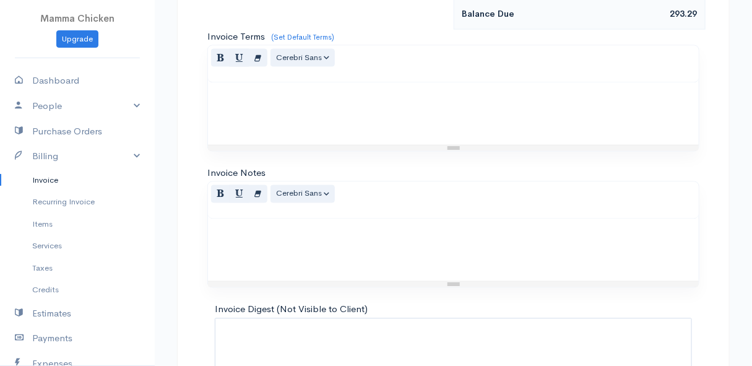
scroll to position [820, 0]
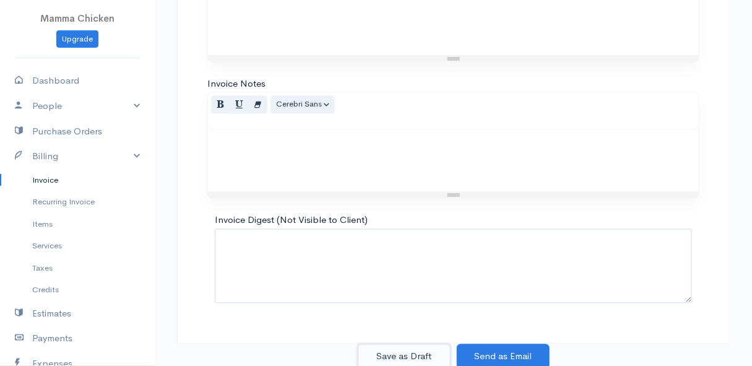
click at [406, 353] on button "Save as Draft" at bounding box center [404, 356] width 93 height 25
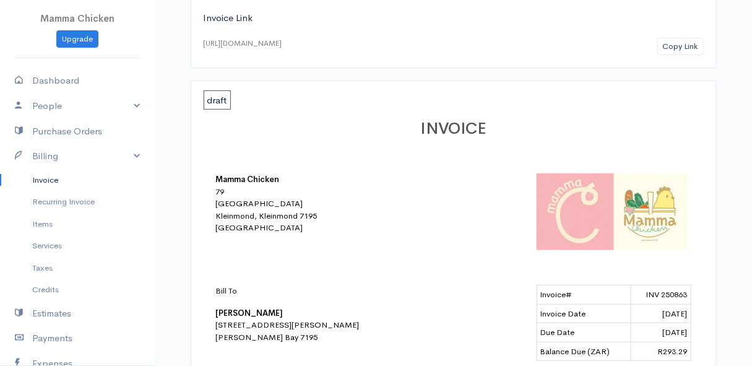
scroll to position [48, 0]
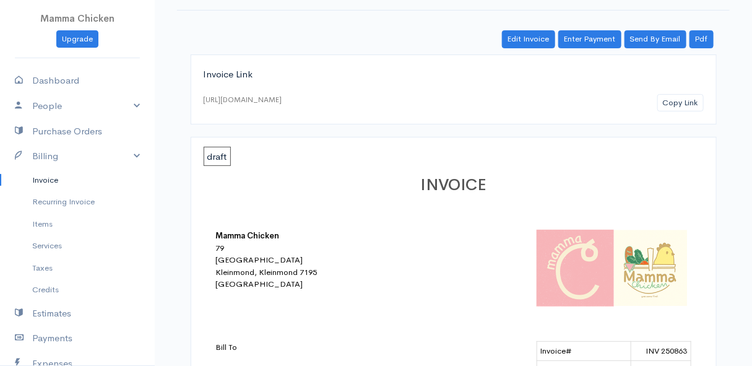
click at [51, 176] on link "Invoice" at bounding box center [77, 180] width 155 height 22
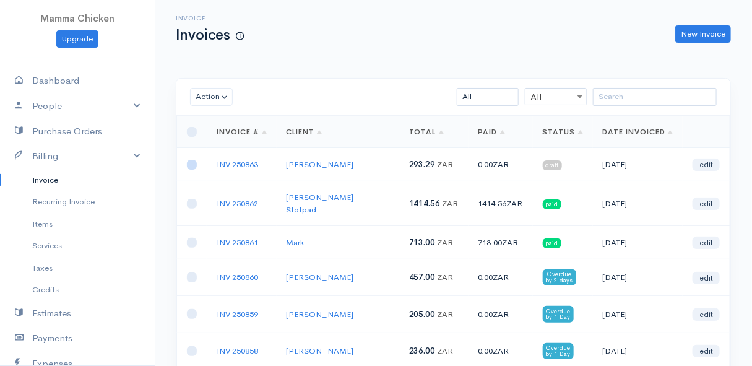
click at [191, 166] on input "checkbox" at bounding box center [192, 165] width 10 height 10
checkbox input "true"
click at [210, 95] on button "Action" at bounding box center [211, 97] width 43 height 18
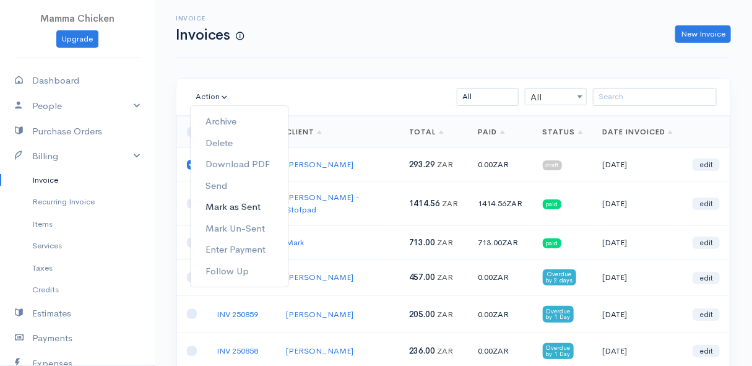
click at [238, 209] on link "Mark as Sent" at bounding box center [240, 207] width 98 height 22
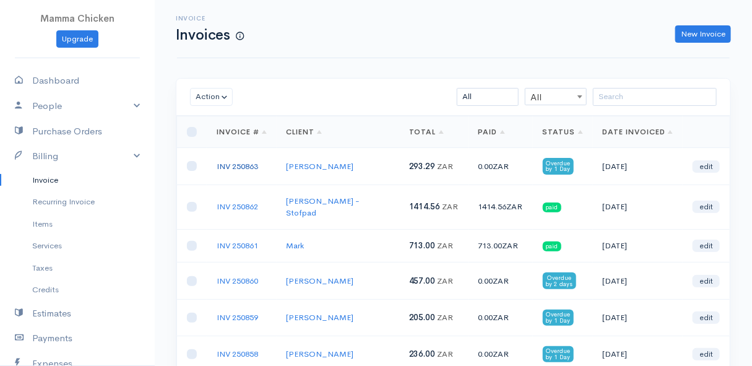
click at [243, 161] on link "INV 250863" at bounding box center [237, 166] width 41 height 11
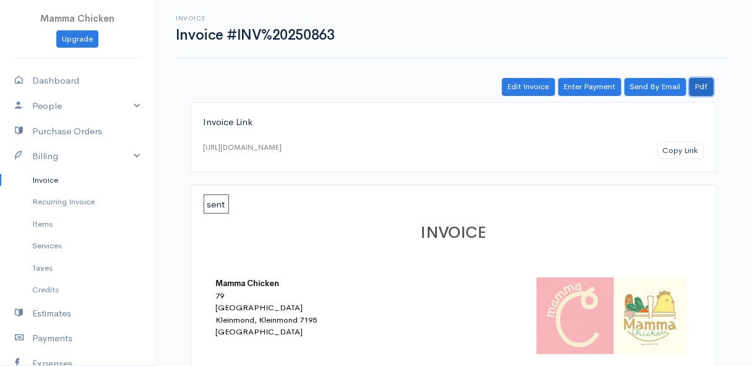
click at [710, 84] on link "Pdf" at bounding box center [702, 87] width 24 height 18
click at [46, 178] on link "Invoice" at bounding box center [77, 180] width 155 height 22
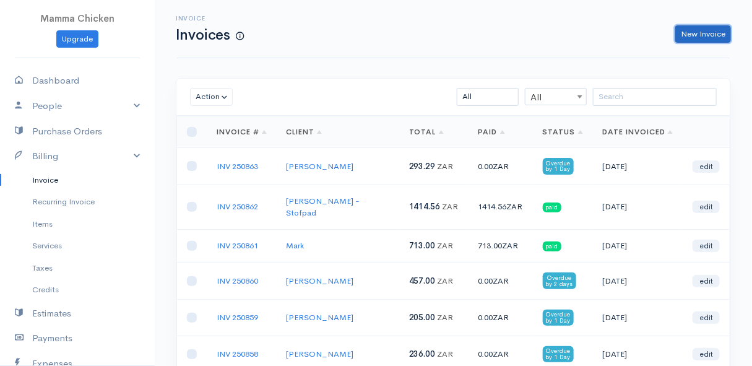
click at [700, 28] on link "New Invoice" at bounding box center [704, 34] width 56 height 18
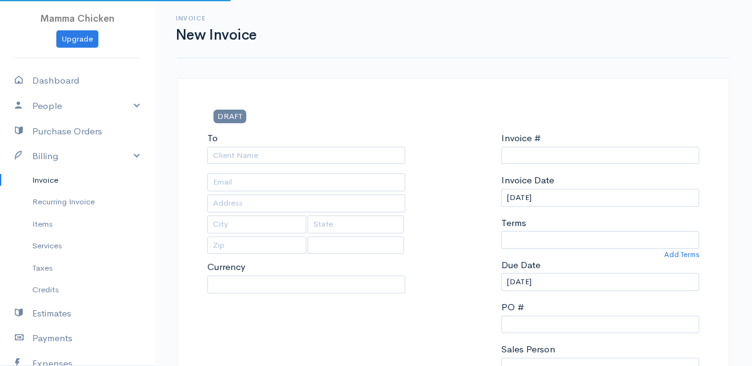
type input "INV 250864"
select select "[GEOGRAPHIC_DATA]"
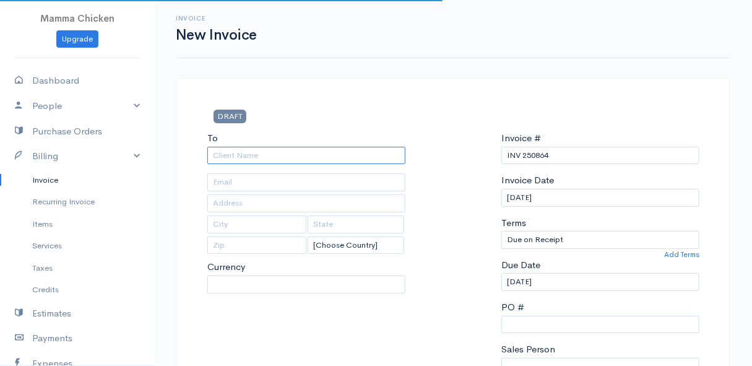
click at [241, 158] on input "To" at bounding box center [306, 156] width 198 height 18
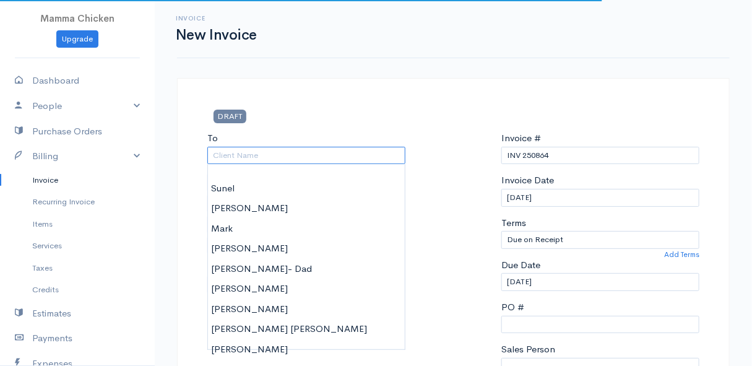
select select "ZAR"
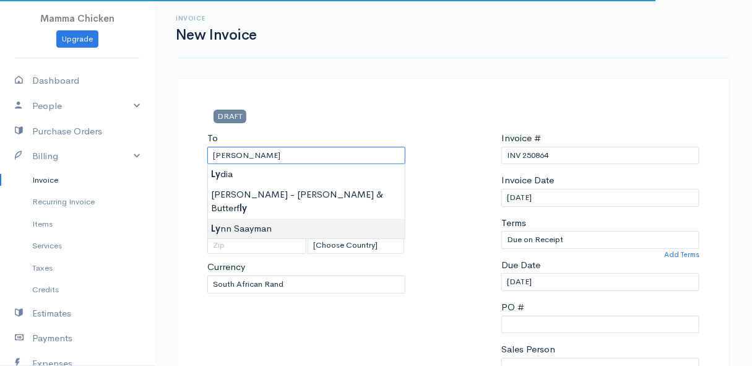
type input "[PERSON_NAME]"
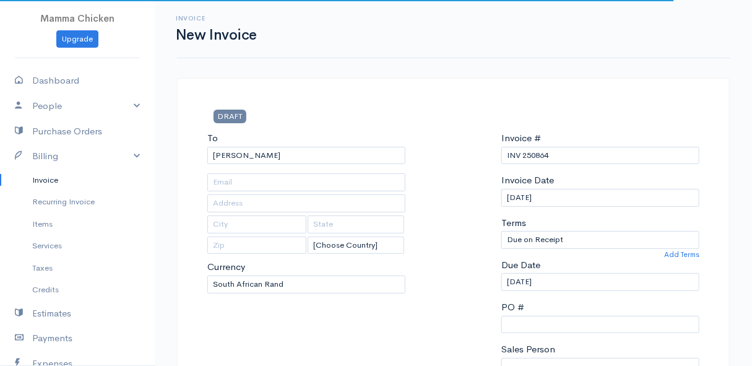
type input "1 Hilton Circle"
type input "Pringle Bay"
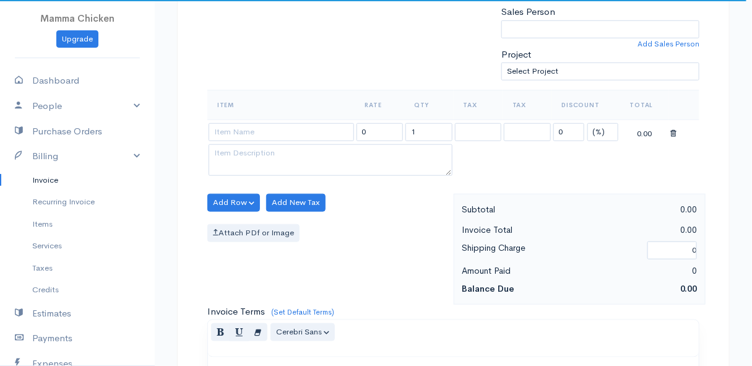
scroll to position [394, 0]
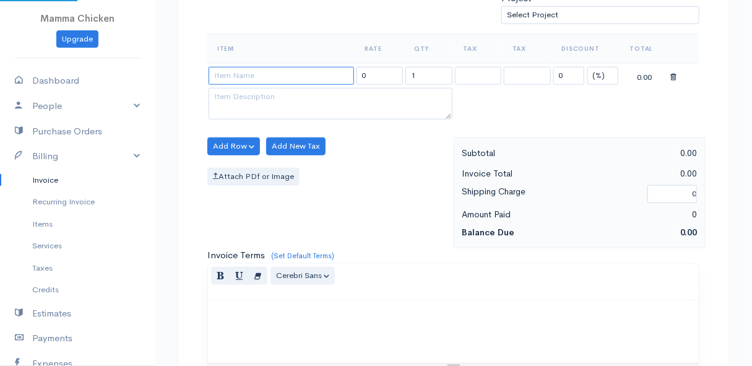
click at [234, 74] on input at bounding box center [282, 76] width 146 height 18
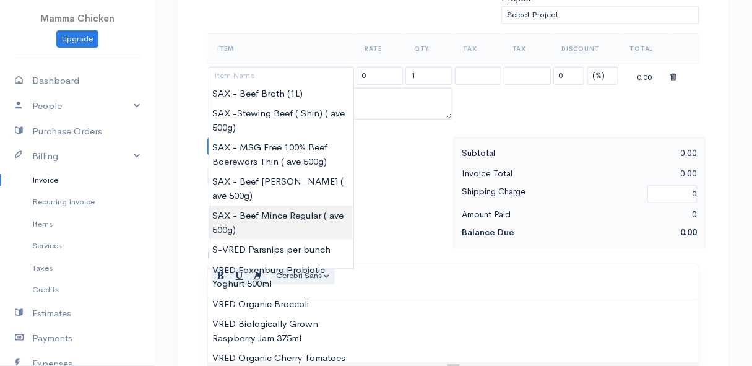
type input "SAX - Beef Mince Regular ( ave 500g)"
type input "164.22"
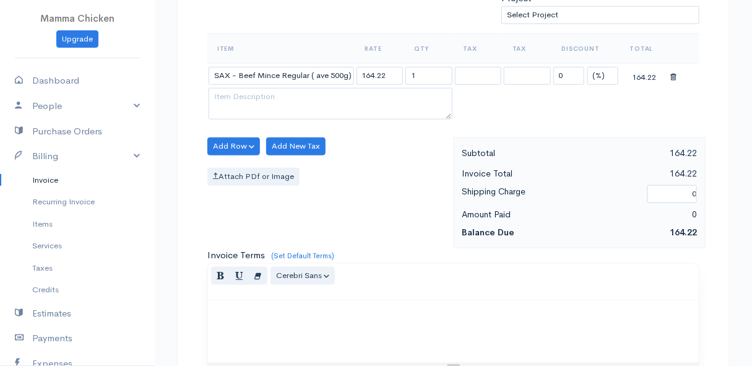
click at [318, 219] on body "Mamma Chicken Upgrade Dashboard People Clients Vendors Staff Users Purchase Ord…" at bounding box center [376, 141] width 752 height 1071
click at [432, 74] on input "1" at bounding box center [429, 76] width 47 height 18
type input "1.5"
click at [381, 175] on div "Attach PDf or Image" at bounding box center [327, 177] width 240 height 18
click at [235, 143] on button "Add Row" at bounding box center [233, 146] width 53 height 18
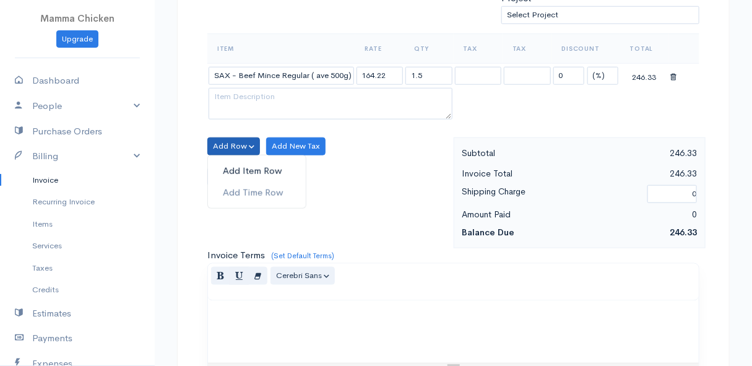
click at [236, 167] on link "Add Item Row" at bounding box center [257, 171] width 98 height 22
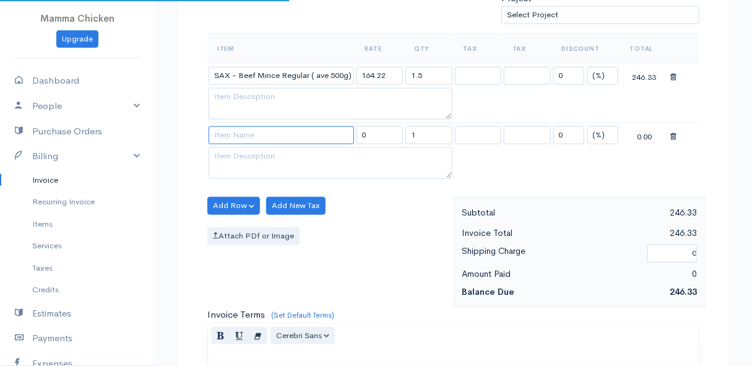
click at [240, 130] on input at bounding box center [282, 135] width 146 height 18
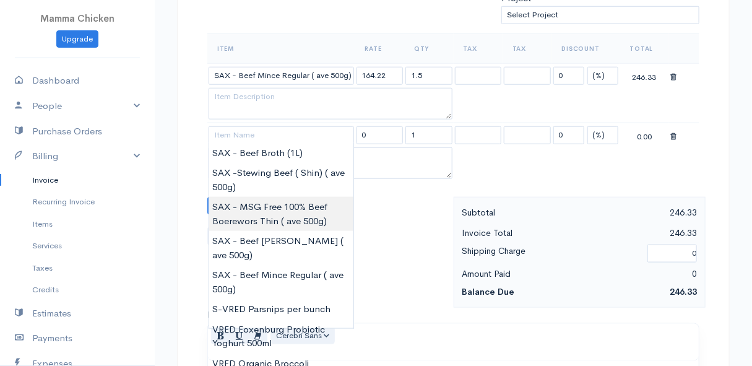
type input "SAX - MSG Free 100% Beef Boerewors Thin ( ave 500g)"
type input "212.75"
click at [318, 212] on body "Mamma Chicken Upgrade Dashboard People Clients Vendors Staff Users Purchase Ord…" at bounding box center [376, 171] width 752 height 1130
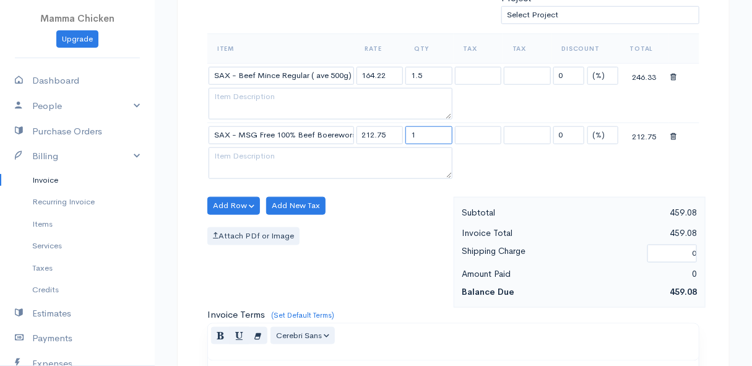
click at [440, 136] on input "1" at bounding box center [429, 135] width 47 height 18
type input "3.16"
click at [226, 203] on button "Add Row" at bounding box center [233, 206] width 53 height 18
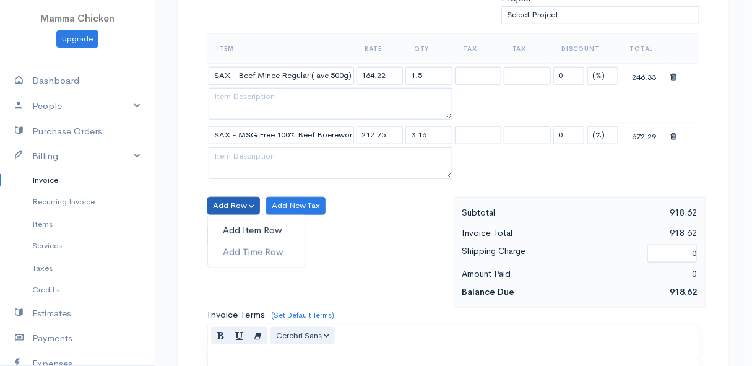
click at [236, 232] on link "Add Item Row" at bounding box center [257, 231] width 98 height 22
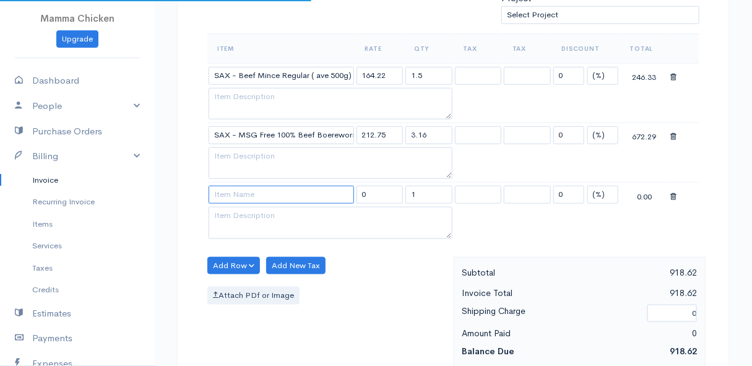
click at [239, 193] on input at bounding box center [282, 195] width 146 height 18
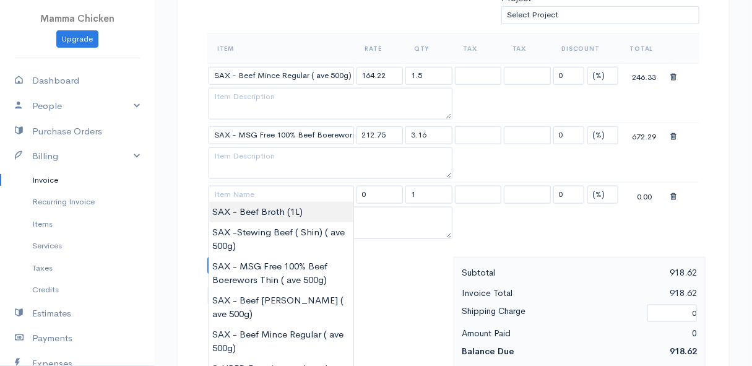
type input "SAX - Beef Broth (1L)"
type input "144.90"
click at [245, 214] on body "Mamma Chicken Upgrade Dashboard People Clients Vendors Staff Users Purchase Ord…" at bounding box center [376, 200] width 752 height 1189
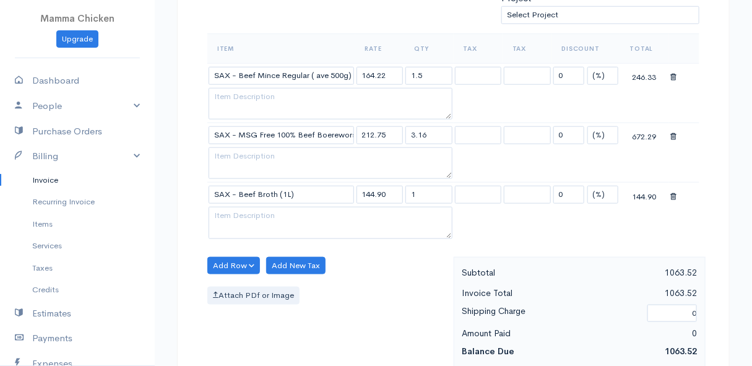
click at [367, 262] on div "Add Row Add Item Row Add Time Row Add New Tax Attach PDf or Image" at bounding box center [327, 312] width 253 height 111
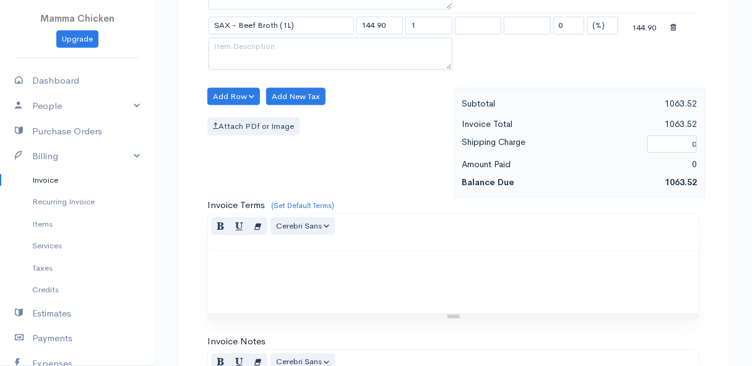
scroll to position [820, 0]
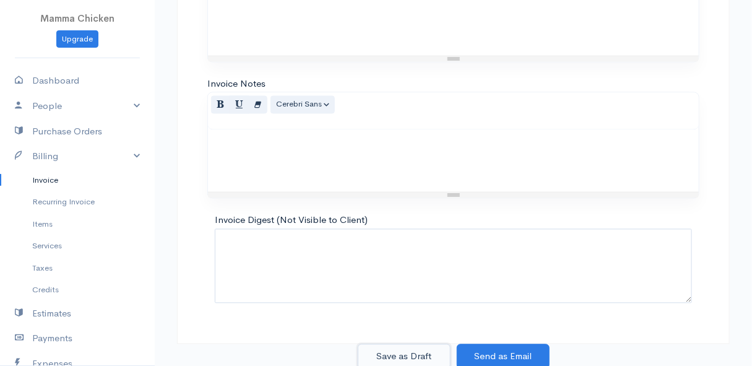
click at [420, 355] on button "Save as Draft" at bounding box center [404, 356] width 93 height 25
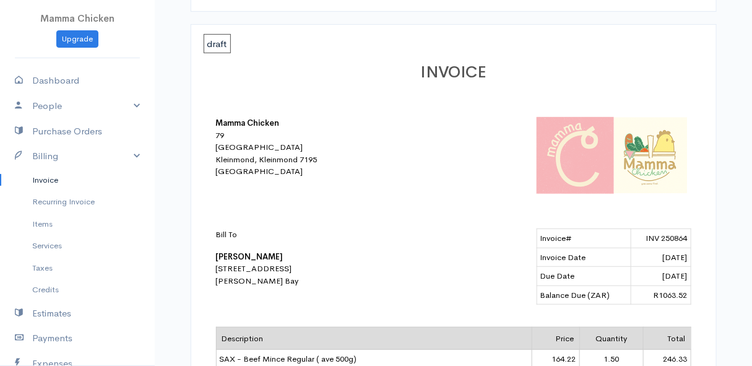
scroll to position [48, 0]
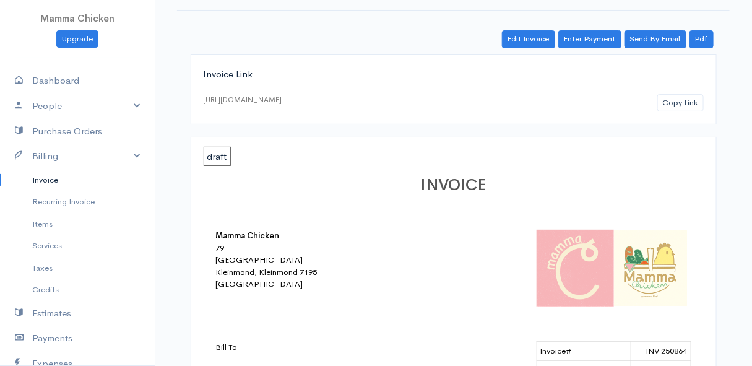
click at [46, 178] on link "Invoice" at bounding box center [77, 180] width 155 height 22
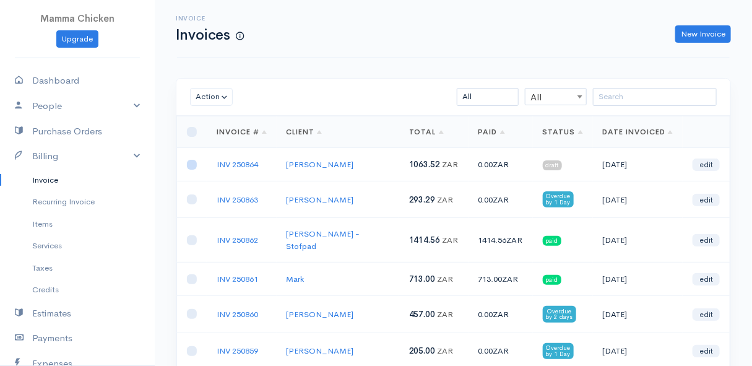
click at [188, 165] on input "checkbox" at bounding box center [192, 165] width 10 height 10
checkbox input "true"
click at [211, 97] on button "Action" at bounding box center [211, 97] width 43 height 18
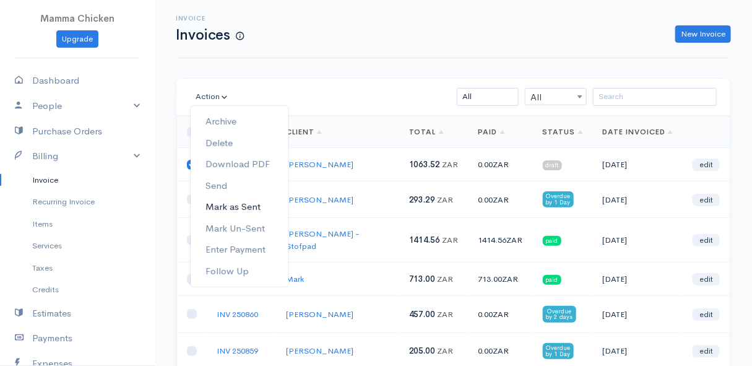
click at [250, 206] on link "Mark as Sent" at bounding box center [240, 207] width 98 height 22
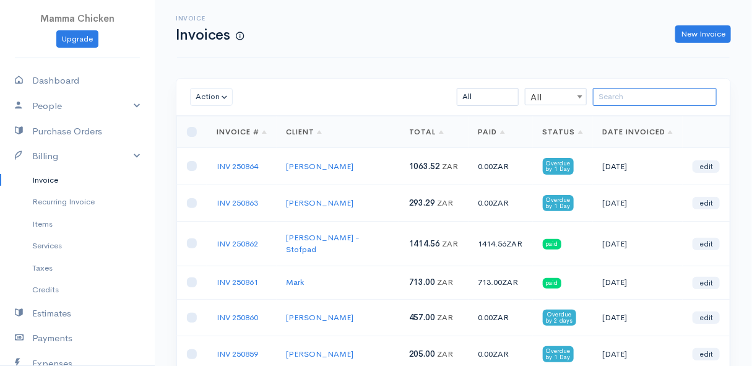
click at [624, 97] on input "search" at bounding box center [655, 97] width 124 height 18
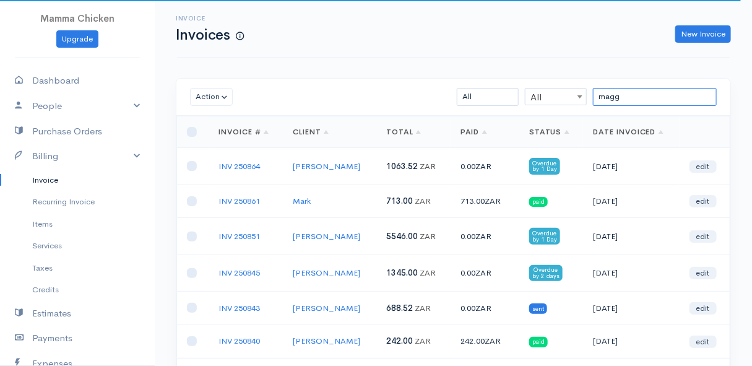
type input "magg"
click at [248, 162] on link "INV 250864" at bounding box center [239, 166] width 41 height 11
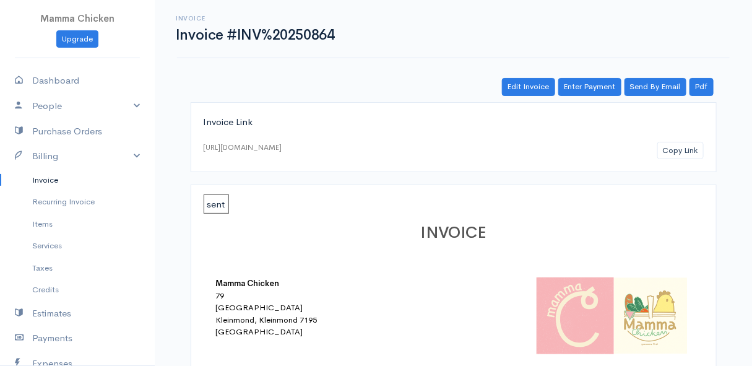
click at [50, 176] on link "Invoice" at bounding box center [77, 180] width 155 height 22
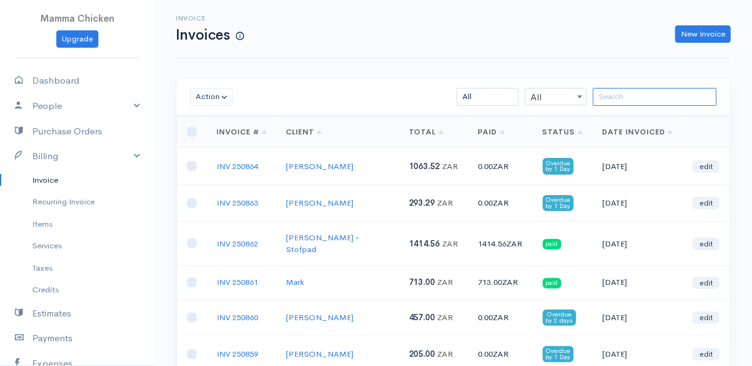
click at [617, 92] on input "search" at bounding box center [655, 97] width 124 height 18
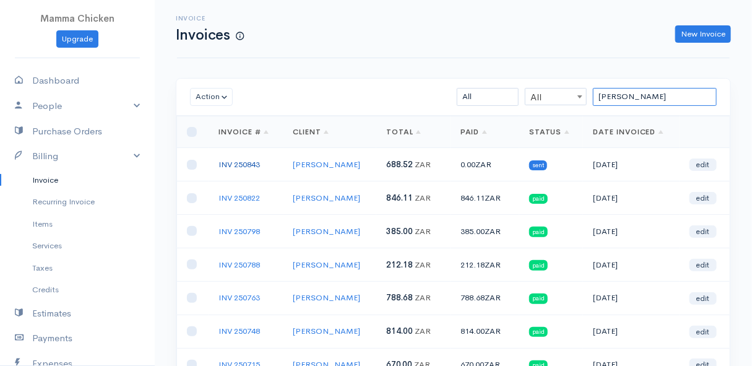
type input "maggie"
click at [239, 167] on link "INV 250843" at bounding box center [239, 164] width 41 height 11
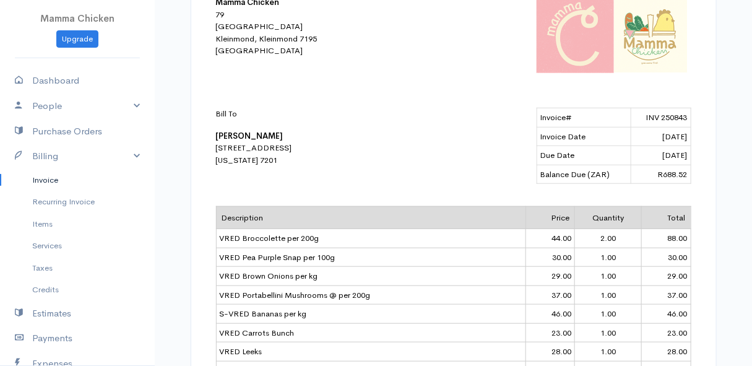
scroll to position [225, 0]
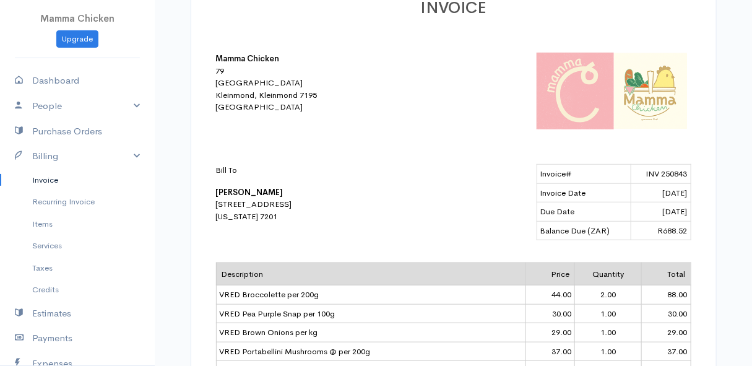
click at [45, 178] on link "Invoice" at bounding box center [77, 180] width 155 height 22
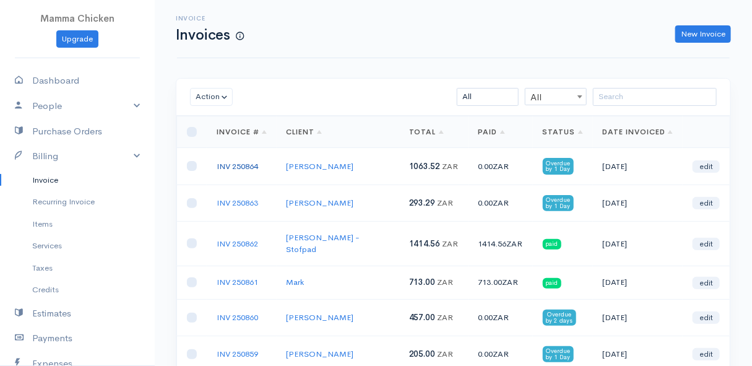
click at [241, 163] on link "INV 250864" at bounding box center [237, 166] width 41 height 11
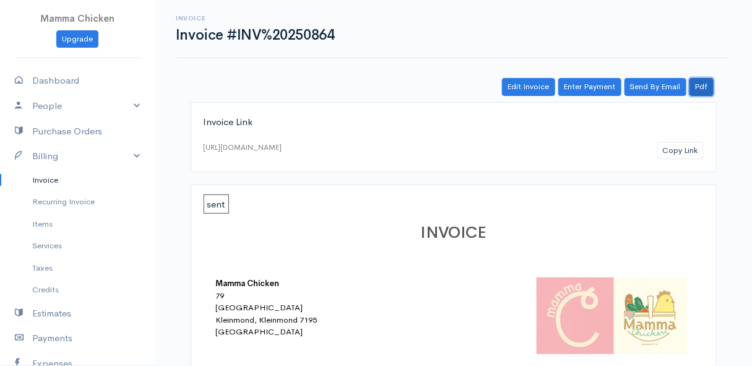
click at [698, 87] on link "Pdf" at bounding box center [702, 87] width 24 height 18
click at [707, 85] on link "Pdf" at bounding box center [702, 87] width 24 height 18
click at [47, 184] on link "Invoice" at bounding box center [77, 180] width 155 height 22
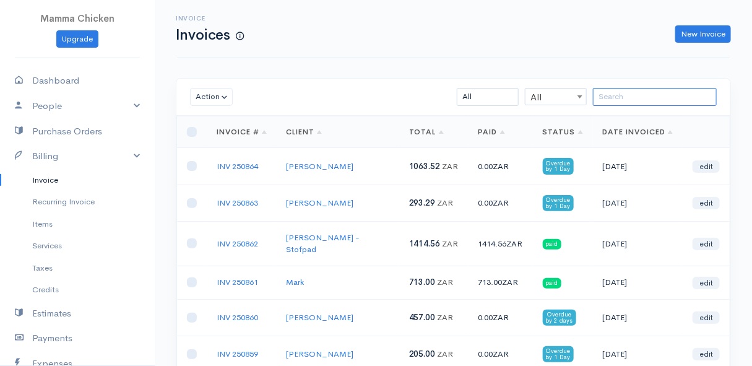
click at [622, 95] on input "search" at bounding box center [655, 97] width 124 height 18
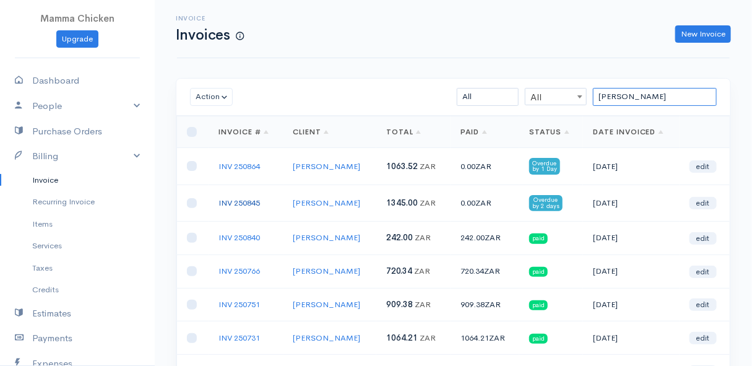
type input "lynn"
click at [237, 198] on link "INV 250845" at bounding box center [239, 203] width 41 height 11
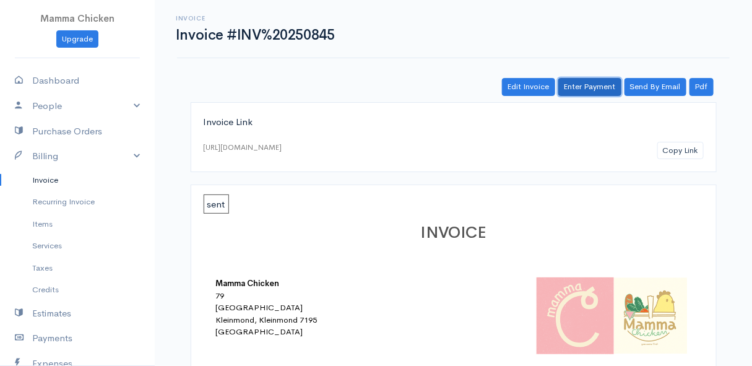
click at [580, 82] on link "Enter Payment" at bounding box center [590, 87] width 63 height 18
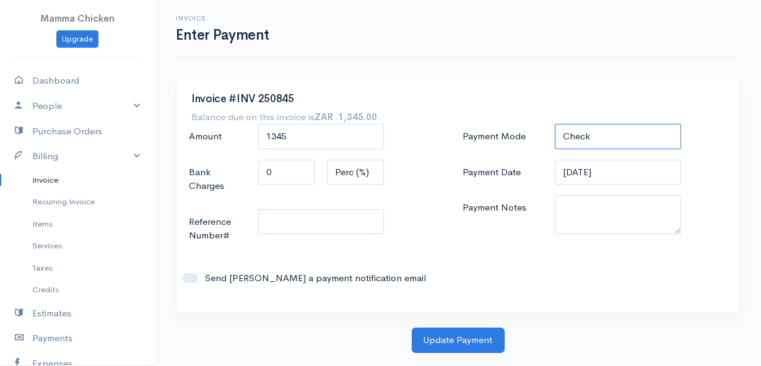
click at [599, 134] on select "Check Bank Transfer Credit Cash Debit ACH VISA MASTERCARD AMEX DISCOVER DINERS …" at bounding box center [618, 136] width 126 height 25
select select "Bank Transfer"
click at [555, 124] on select "Check Bank Transfer Credit Cash Debit ACH VISA MASTERCARD AMEX DISCOVER DINERS …" at bounding box center [618, 136] width 126 height 25
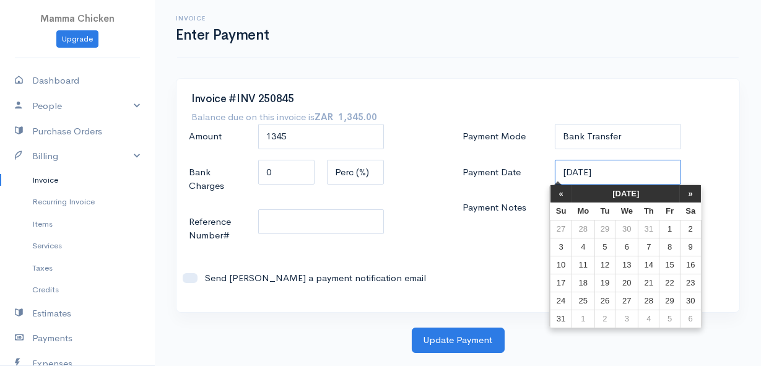
click at [621, 167] on input "[DATE]" at bounding box center [618, 172] width 126 height 25
click at [630, 297] on td "27" at bounding box center [626, 301] width 23 height 18
type input "[DATE]"
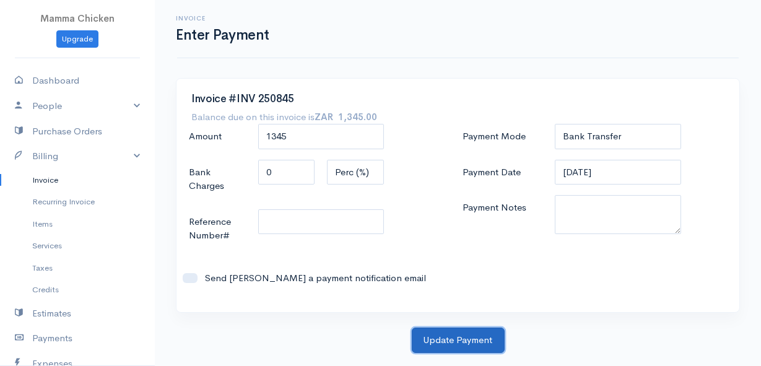
click at [445, 344] on button "Update Payment" at bounding box center [458, 340] width 93 height 25
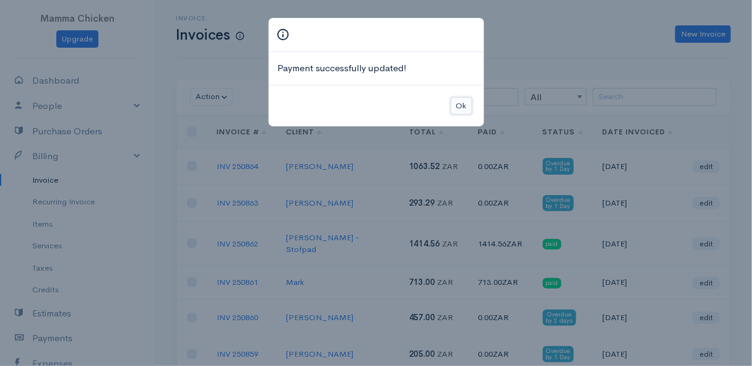
click at [459, 101] on button "Ok" at bounding box center [462, 106] width 22 height 18
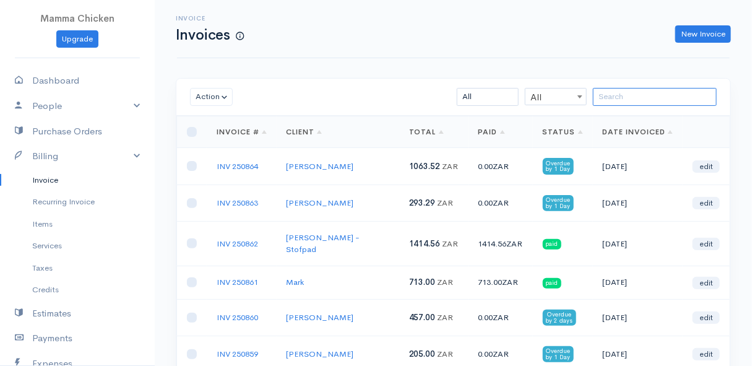
click at [615, 98] on input "search" at bounding box center [655, 97] width 124 height 18
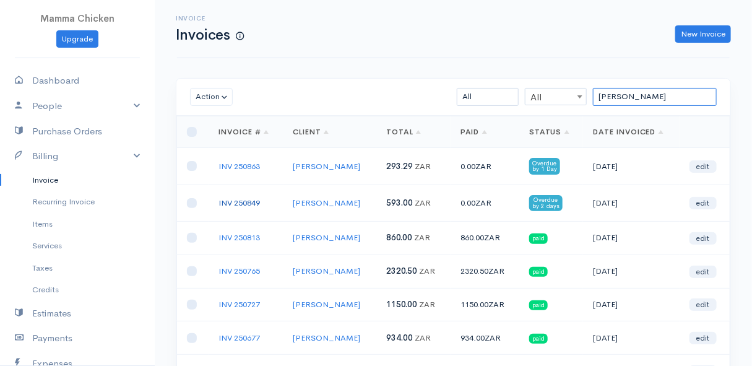
type input "sandy"
click at [237, 201] on link "INV 250849" at bounding box center [239, 203] width 41 height 11
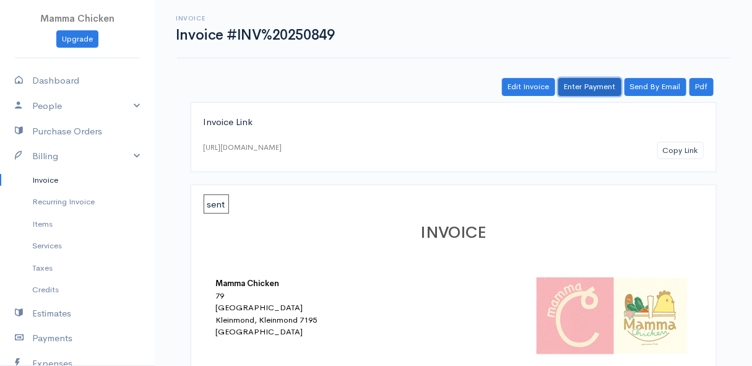
click at [594, 89] on link "Enter Payment" at bounding box center [590, 87] width 63 height 18
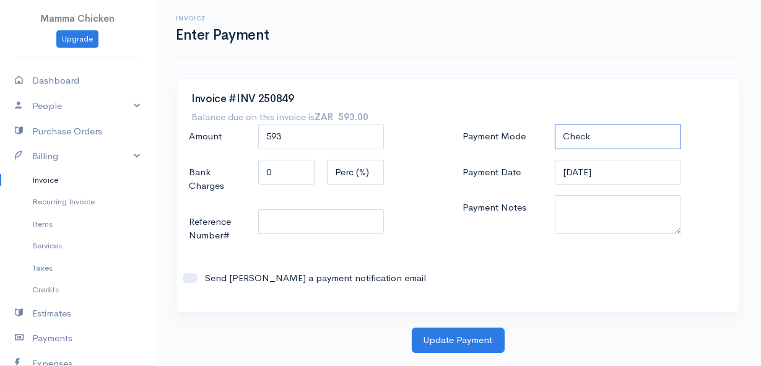
click at [588, 131] on select "Check Bank Transfer Credit Cash Debit ACH VISA MASTERCARD AMEX DISCOVER DINERS …" at bounding box center [618, 136] width 126 height 25
select select "Bank Transfer"
click at [555, 124] on select "Check Bank Transfer Credit Cash Debit ACH VISA MASTERCARD AMEX DISCOVER DINERS …" at bounding box center [618, 136] width 126 height 25
click at [617, 170] on input "[DATE]" at bounding box center [618, 172] width 126 height 25
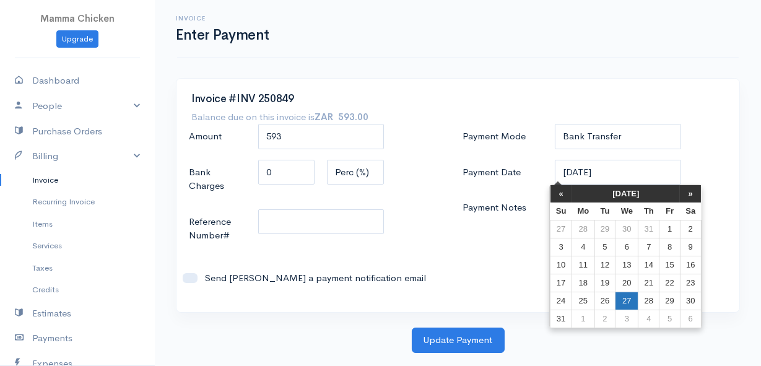
click at [629, 297] on td "27" at bounding box center [626, 301] width 23 height 18
type input "[DATE]"
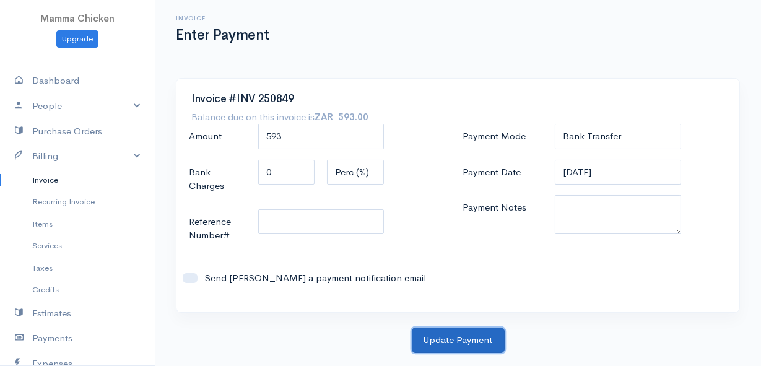
click at [469, 334] on button "Update Payment" at bounding box center [458, 340] width 93 height 25
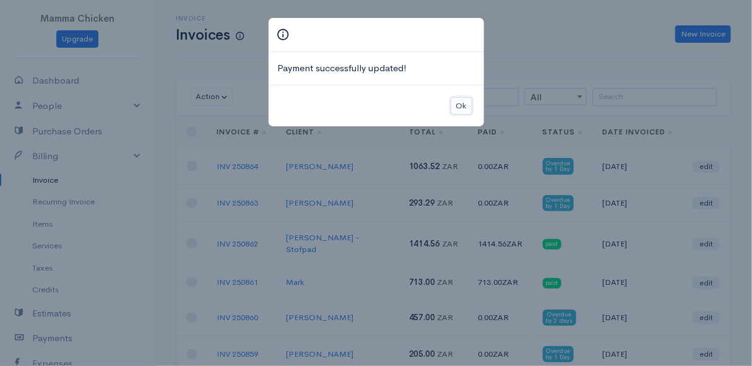
click at [461, 100] on button "Ok" at bounding box center [462, 106] width 22 height 18
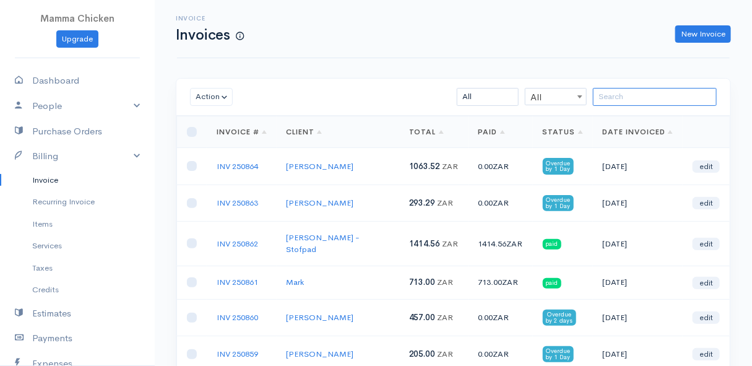
click at [630, 98] on input "search" at bounding box center [655, 97] width 124 height 18
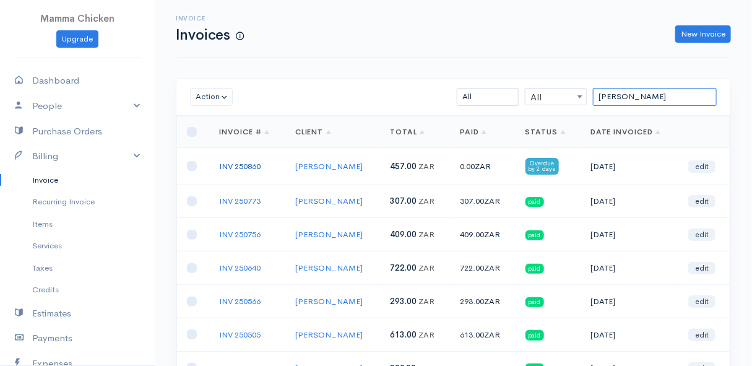
type input "renee"
click at [235, 161] on link "INV 250860" at bounding box center [239, 166] width 41 height 11
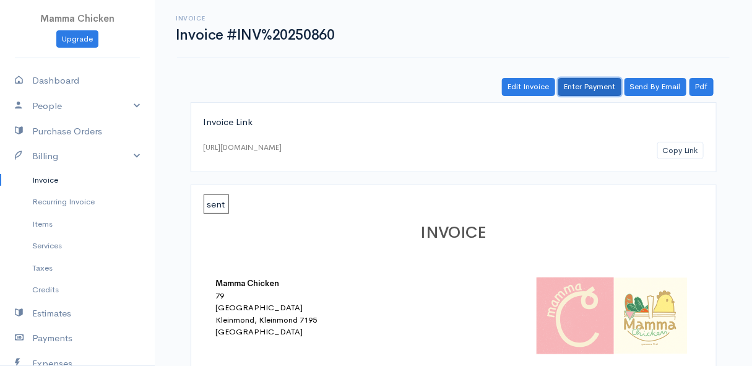
click at [591, 86] on link "Enter Payment" at bounding box center [590, 87] width 63 height 18
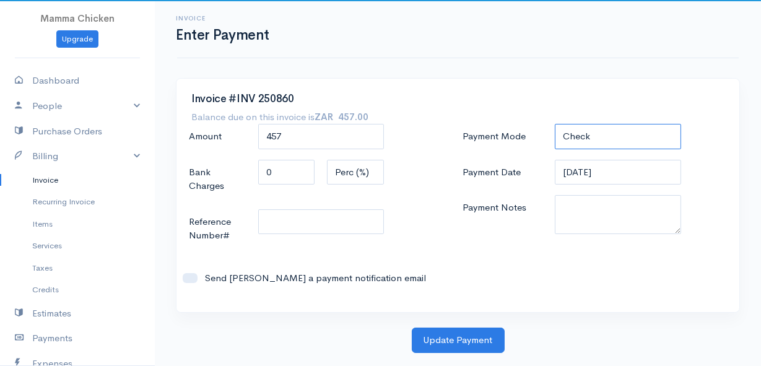
click at [629, 139] on select "Check Bank Transfer Credit Cash Debit ACH VISA MASTERCARD AMEX DISCOVER DINERS …" at bounding box center [618, 136] width 126 height 25
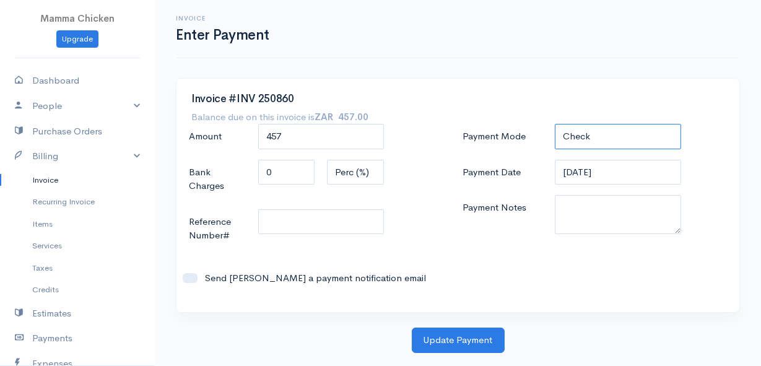
select select "Bank Transfer"
click at [555, 124] on select "Check Bank Transfer Credit Cash Debit ACH VISA MASTERCARD AMEX DISCOVER DINERS …" at bounding box center [618, 136] width 126 height 25
click at [630, 170] on input "[DATE]" at bounding box center [618, 172] width 126 height 25
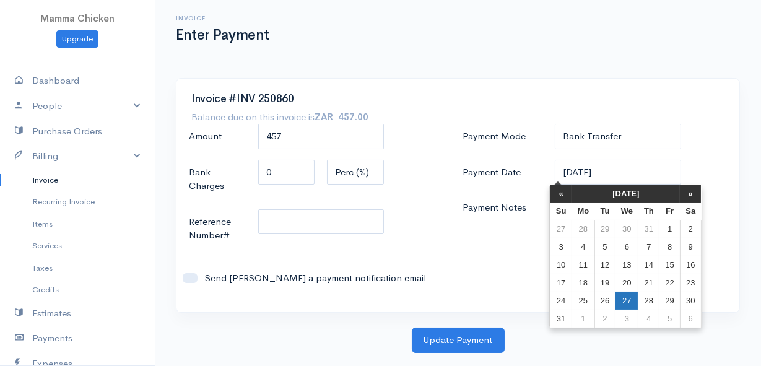
click at [624, 302] on td "27" at bounding box center [626, 301] width 23 height 18
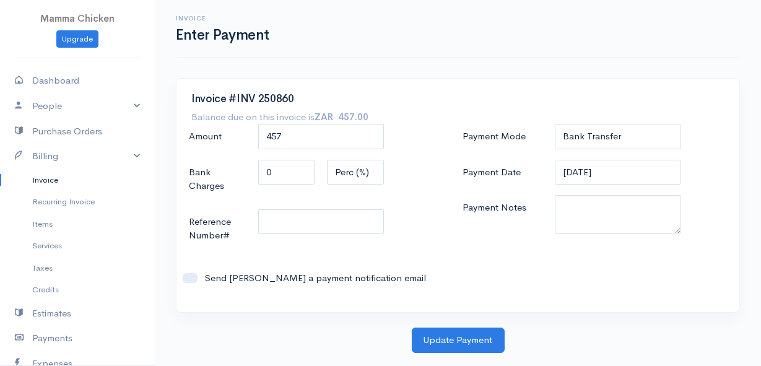
type input "[DATE]"
click at [463, 341] on button "Update Payment" at bounding box center [458, 340] width 93 height 25
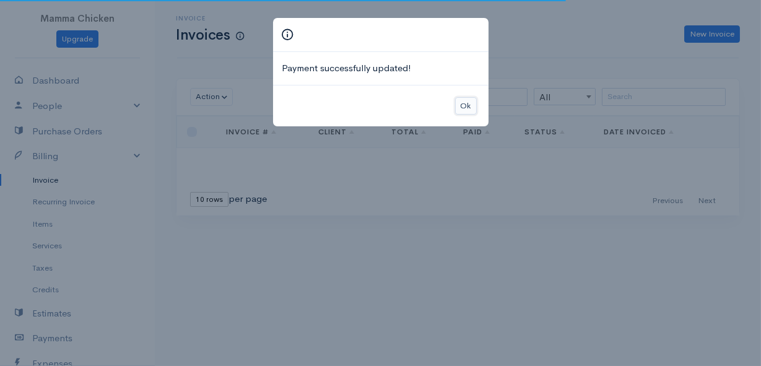
click at [471, 100] on button "Ok" at bounding box center [466, 106] width 22 height 18
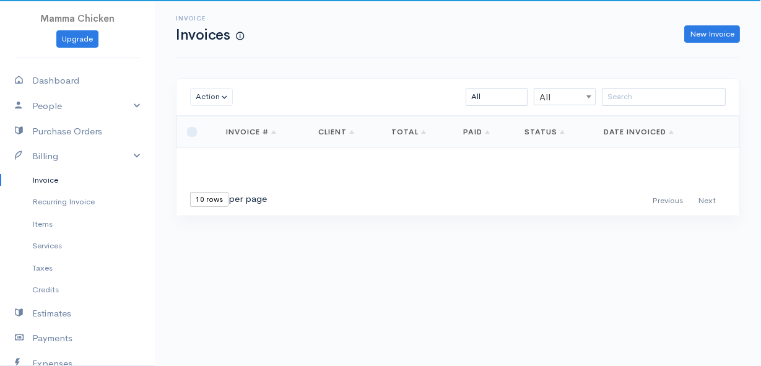
click at [50, 177] on link "Invoice" at bounding box center [77, 180] width 155 height 22
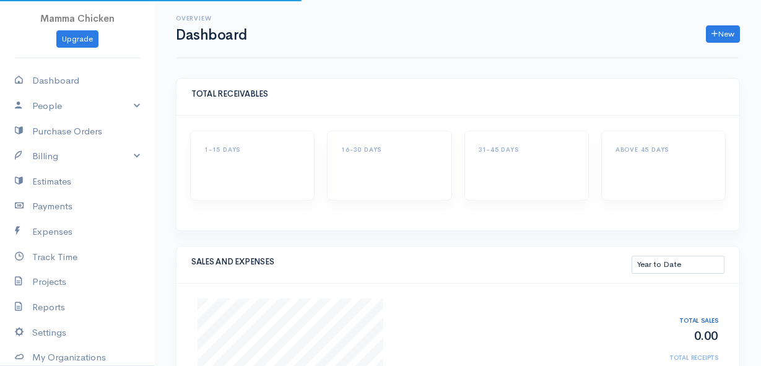
select select "thistoyear"
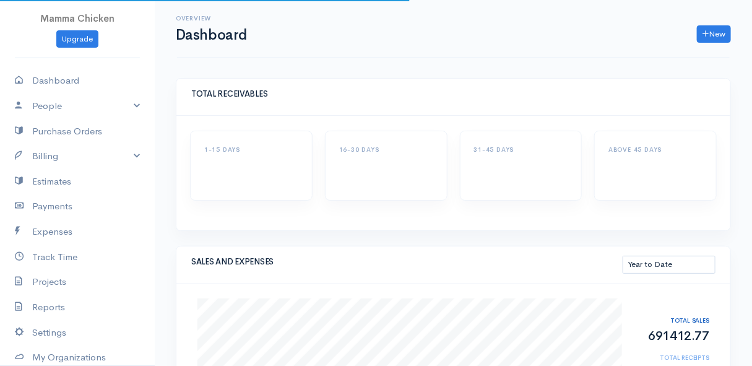
scroll to position [56, 0]
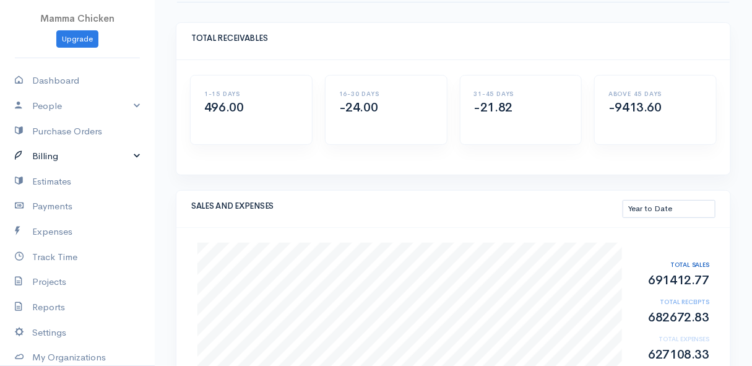
click at [50, 149] on link "Billing" at bounding box center [77, 156] width 155 height 25
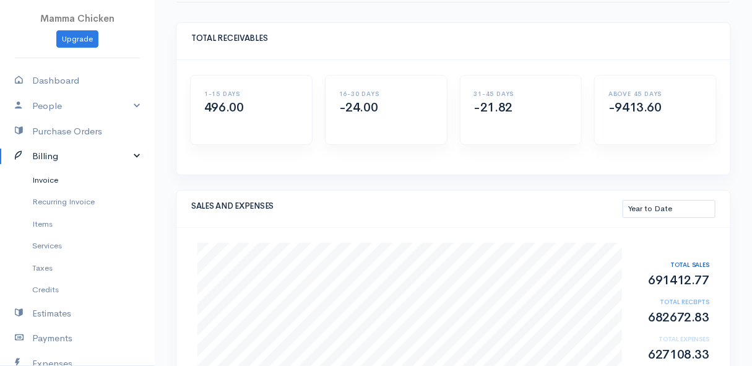
click at [55, 175] on link "Invoice" at bounding box center [77, 180] width 155 height 22
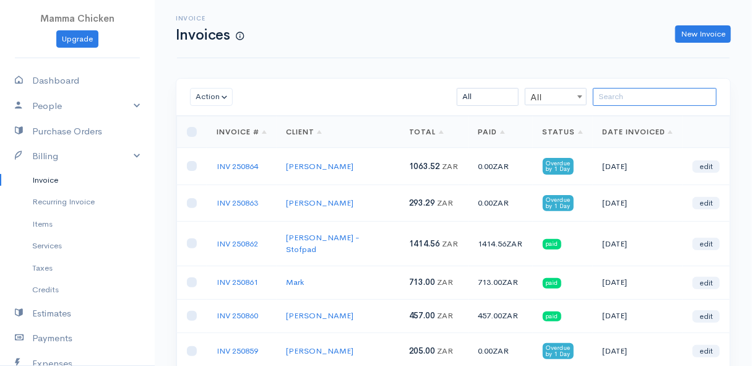
click at [647, 103] on input "search" at bounding box center [655, 97] width 124 height 18
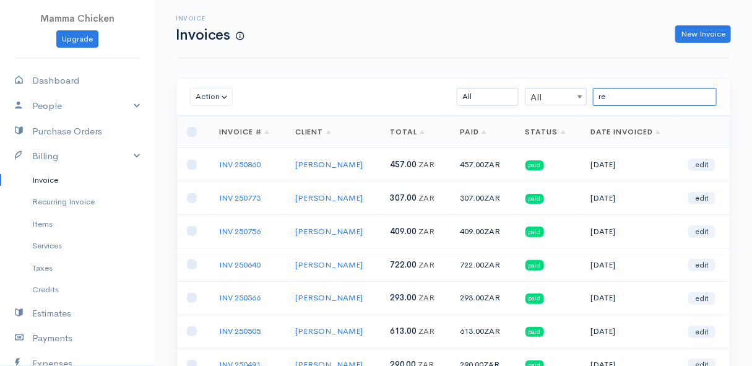
type input "r"
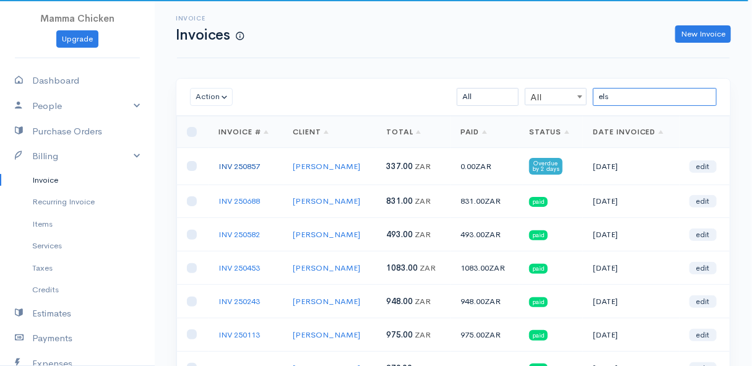
type input "els"
click at [235, 163] on link "INV 250857" at bounding box center [239, 166] width 41 height 11
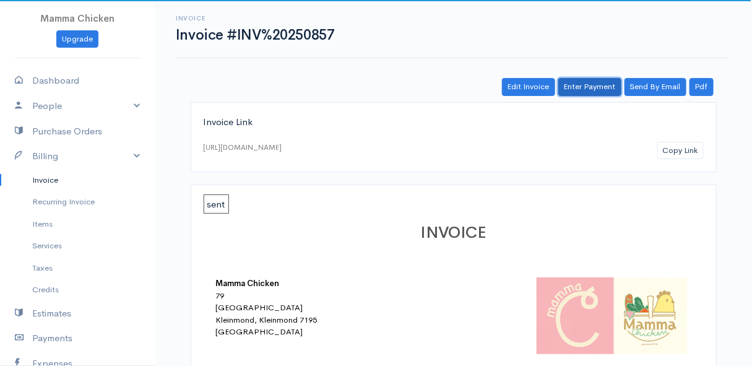
click at [594, 88] on link "Enter Payment" at bounding box center [590, 87] width 63 height 18
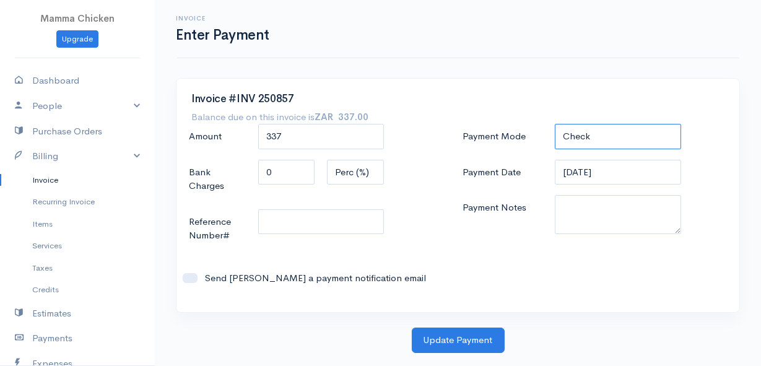
click at [614, 133] on select "Check Bank Transfer Credit Cash Debit ACH VISA MASTERCARD AMEX DISCOVER DINERS …" at bounding box center [618, 136] width 126 height 25
select select "Bank Transfer"
click at [555, 124] on select "Check Bank Transfer Credit Cash Debit ACH VISA MASTERCARD AMEX DISCOVER DINERS …" at bounding box center [618, 136] width 126 height 25
click at [622, 168] on input "[DATE]" at bounding box center [618, 172] width 126 height 25
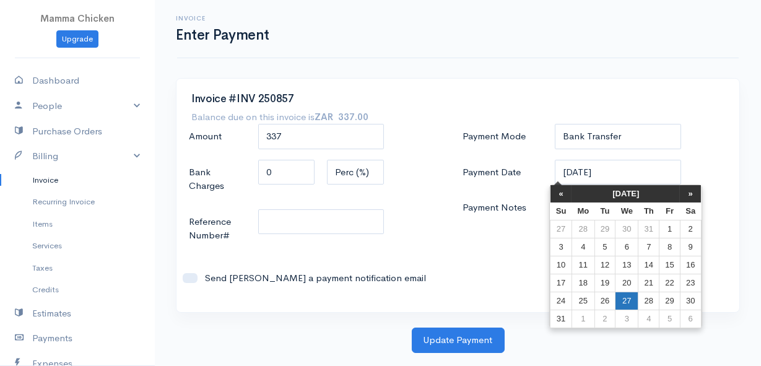
click at [627, 297] on td "27" at bounding box center [626, 301] width 23 height 18
type input "[DATE]"
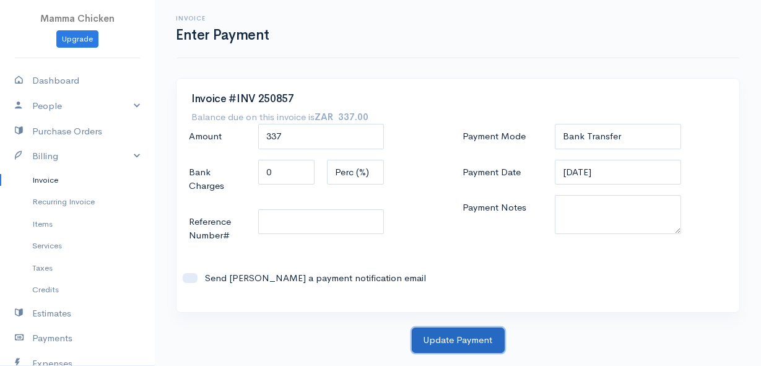
click at [446, 337] on button "Update Payment" at bounding box center [458, 340] width 93 height 25
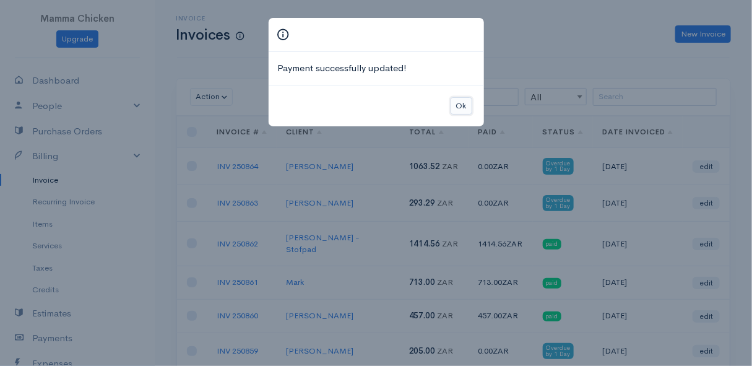
click at [464, 101] on button "Ok" at bounding box center [462, 106] width 22 height 18
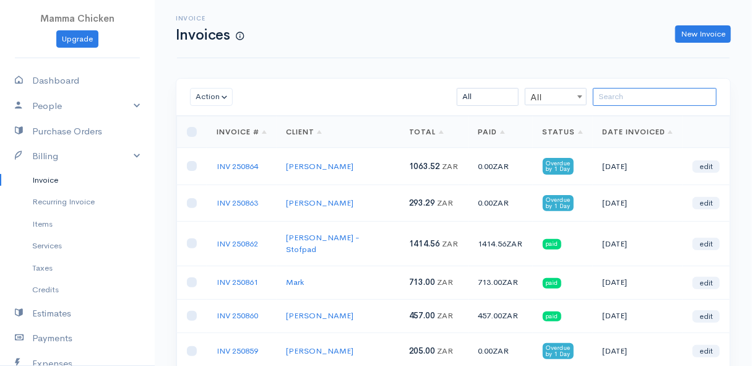
click at [610, 99] on input "search" at bounding box center [655, 97] width 124 height 18
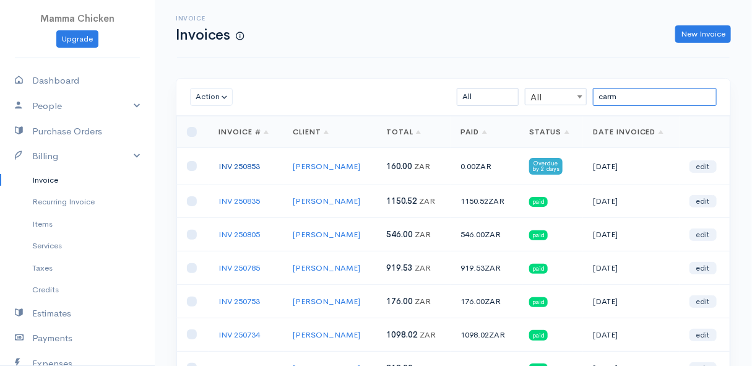
type input "carm"
click at [232, 162] on link "INV 250853" at bounding box center [239, 166] width 41 height 11
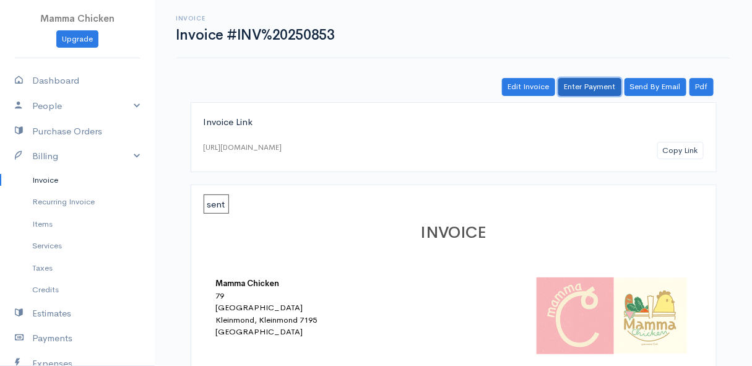
click at [601, 89] on link "Enter Payment" at bounding box center [590, 87] width 63 height 18
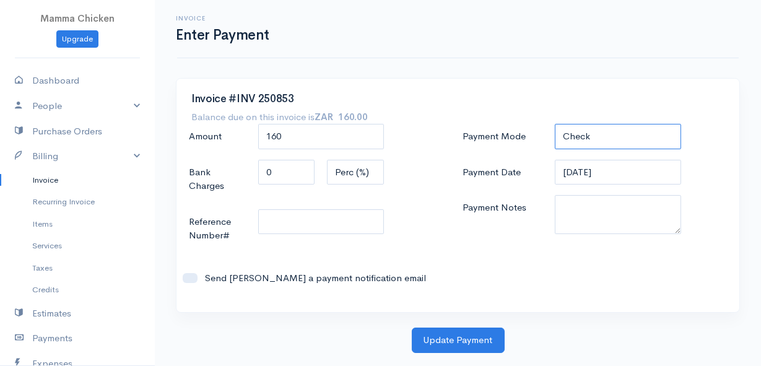
click at [611, 135] on select "Check Bank Transfer Credit Cash Debit ACH VISA MASTERCARD AMEX DISCOVER DINERS …" at bounding box center [618, 136] width 126 height 25
select select "Bank Transfer"
click at [555, 124] on select "Check Bank Transfer Credit Cash Debit ACH VISA MASTERCARD AMEX DISCOVER DINERS …" at bounding box center [618, 136] width 126 height 25
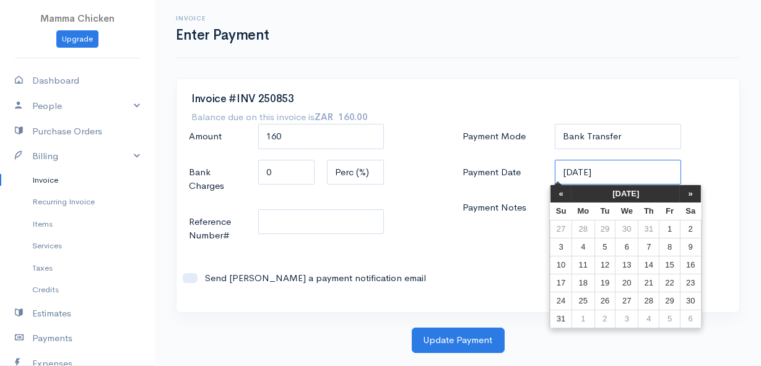
click at [625, 172] on input "[DATE]" at bounding box center [618, 172] width 126 height 25
click at [625, 296] on td "27" at bounding box center [626, 301] width 23 height 18
type input "[DATE]"
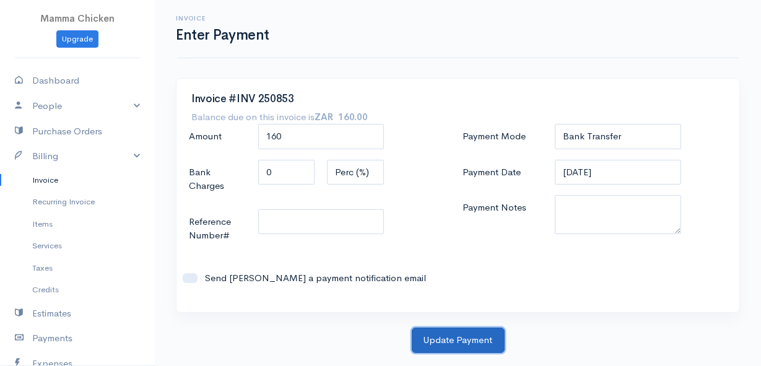
click at [453, 345] on button "Update Payment" at bounding box center [458, 340] width 93 height 25
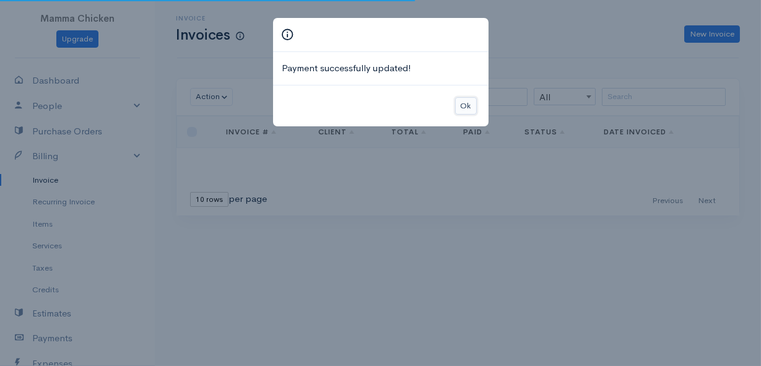
click at [469, 107] on button "Ok" at bounding box center [466, 106] width 22 height 18
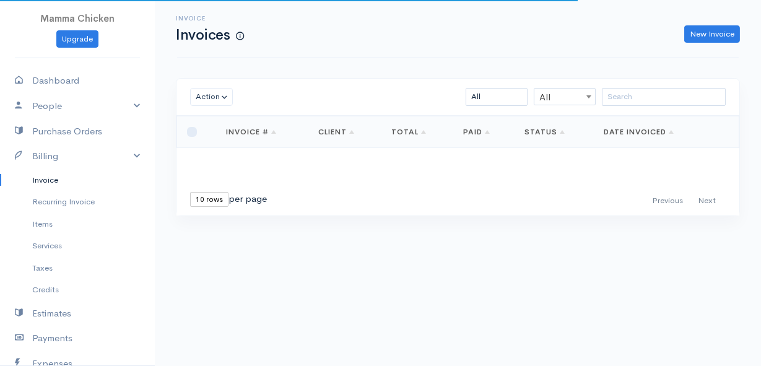
click at [38, 180] on link "Invoice" at bounding box center [77, 180] width 155 height 22
click at [50, 79] on link "Dashboard" at bounding box center [77, 80] width 155 height 25
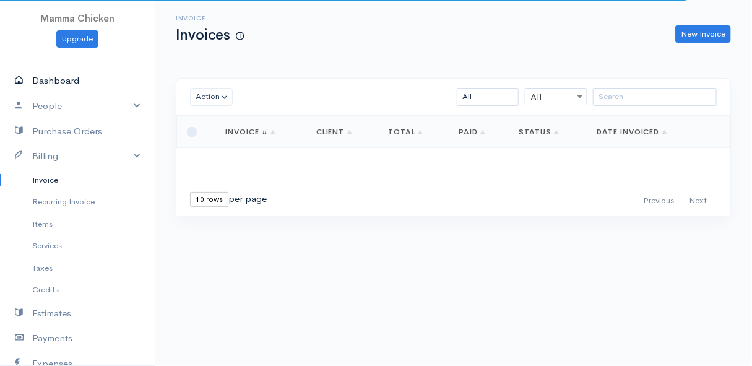
select select "thistoyear"
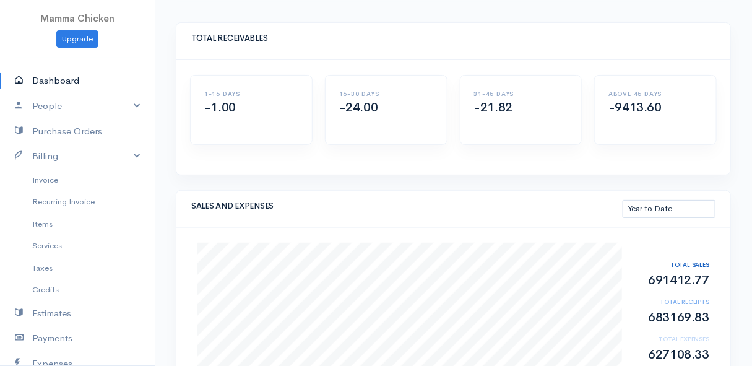
scroll to position [112, 0]
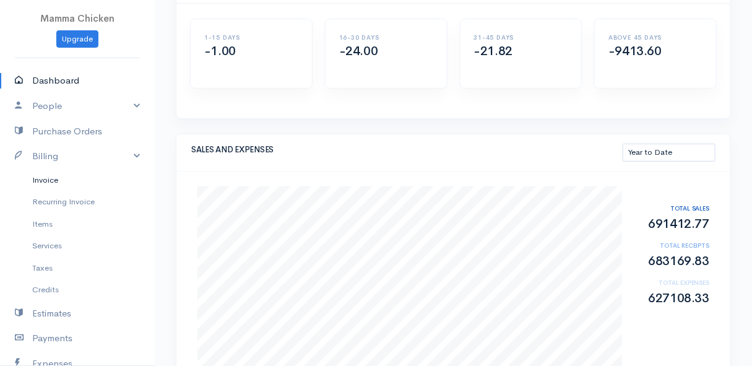
click at [55, 176] on link "Invoice" at bounding box center [77, 180] width 155 height 22
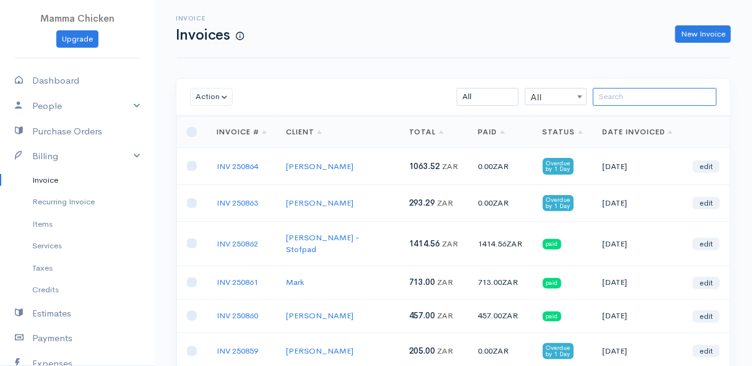
click at [606, 98] on input "search" at bounding box center [655, 97] width 124 height 18
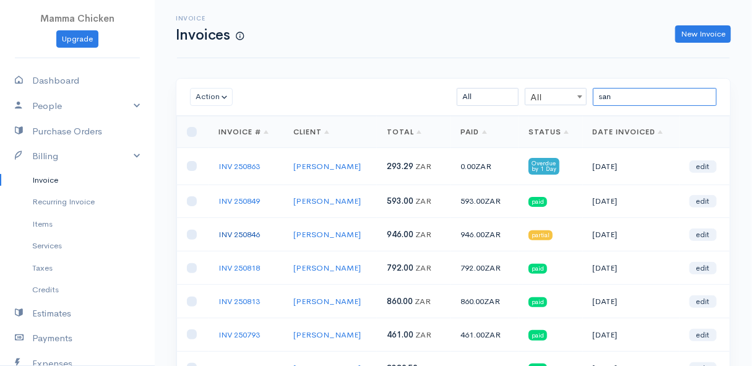
type input "san"
click at [252, 232] on link "INV 250846" at bounding box center [239, 234] width 41 height 11
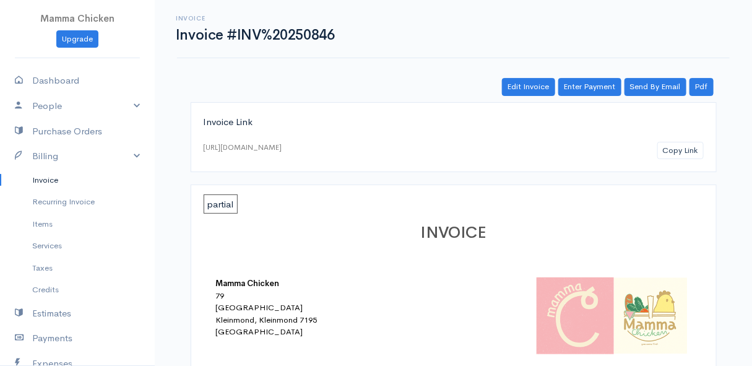
click at [40, 180] on link "Invoice" at bounding box center [77, 180] width 155 height 22
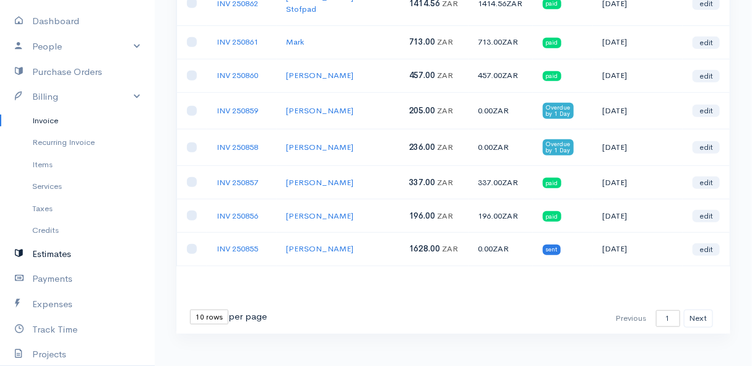
scroll to position [228, 0]
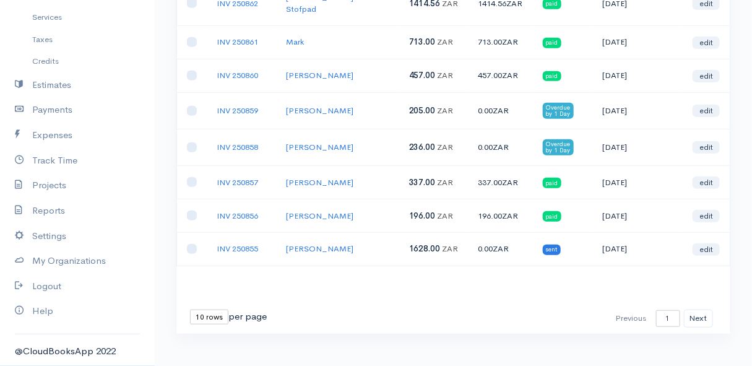
click at [207, 310] on select "10 rows 25 rows 50 rows" at bounding box center [209, 317] width 38 height 15
select select "50"
click at [190, 310] on select "10 rows 25 rows 50 rows" at bounding box center [209, 317] width 38 height 15
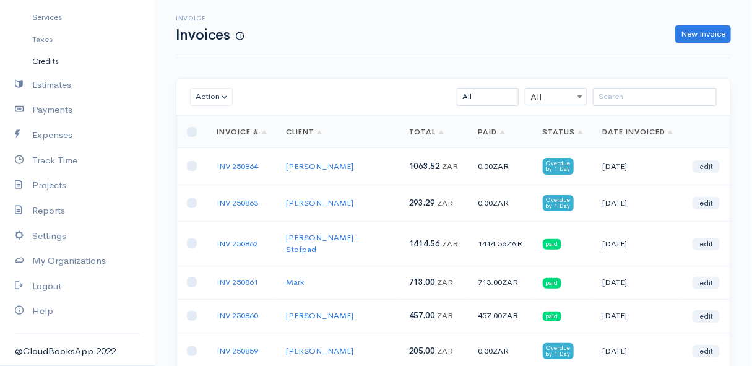
scroll to position [0, 0]
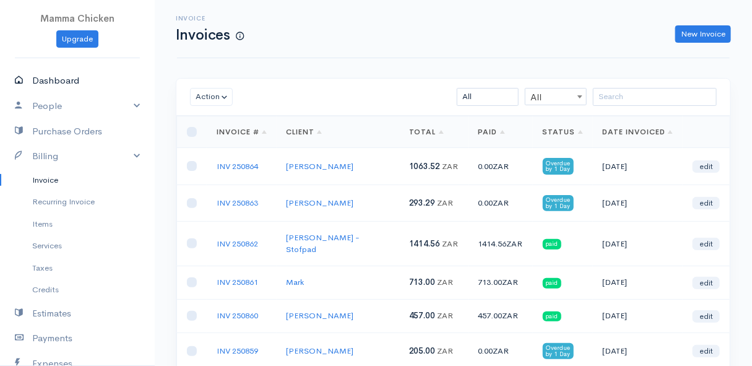
click at [74, 78] on link "Dashboard" at bounding box center [77, 80] width 155 height 25
select select "thistoyear"
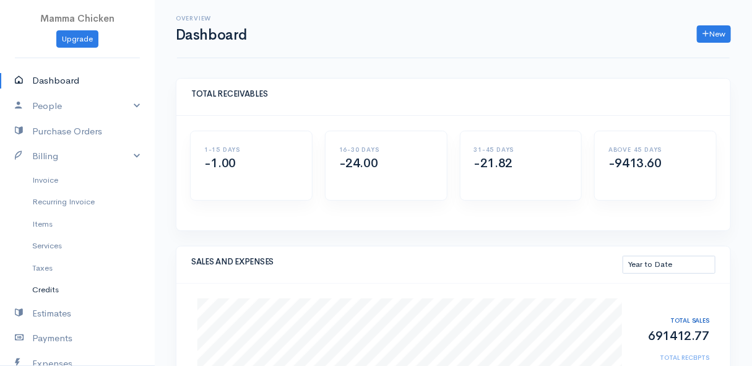
scroll to position [112, 0]
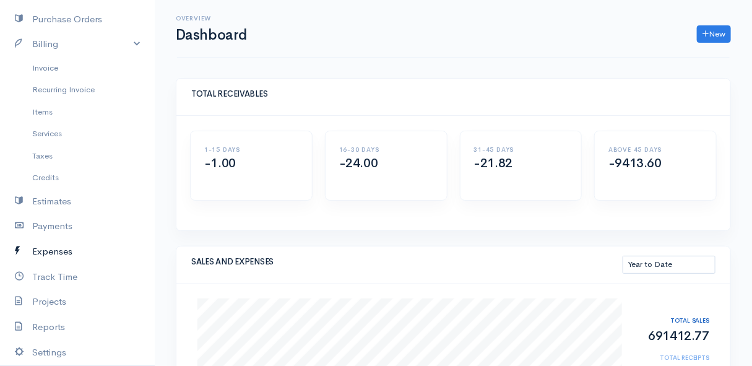
click at [64, 246] on link "Expenses" at bounding box center [77, 251] width 155 height 25
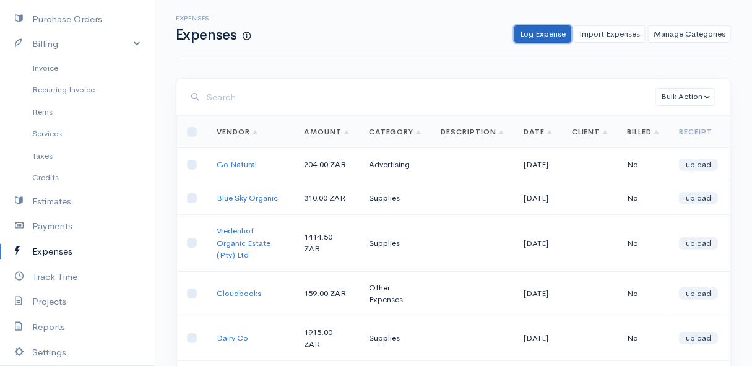
click at [547, 30] on link "Log Expense" at bounding box center [543, 34] width 57 height 18
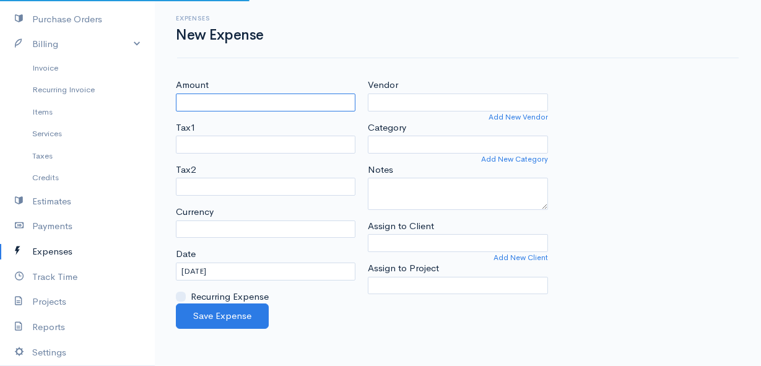
click at [293, 100] on input "Amount" at bounding box center [266, 103] width 180 height 18
select select "ZAR"
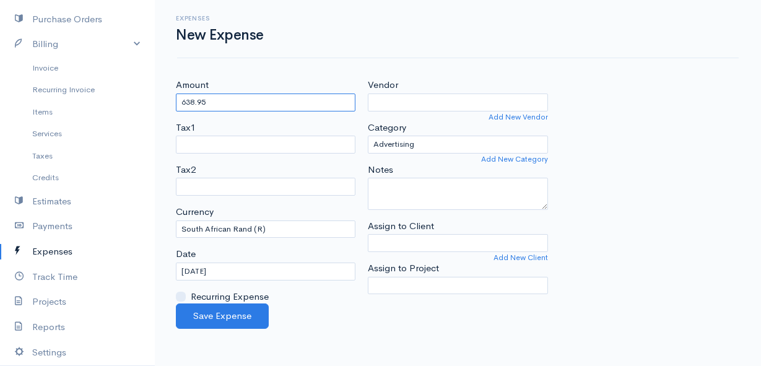
type input "638.95"
click at [449, 144] on select "Advertising Car & Truck Expenses Contractors Education Education and Training E…" at bounding box center [458, 145] width 180 height 18
select select "Travel"
click at [368, 136] on select "Advertising Car & Truck Expenses Contractors Education Education and Training E…" at bounding box center [458, 145] width 180 height 18
click at [419, 98] on input "Vendor" at bounding box center [458, 103] width 180 height 18
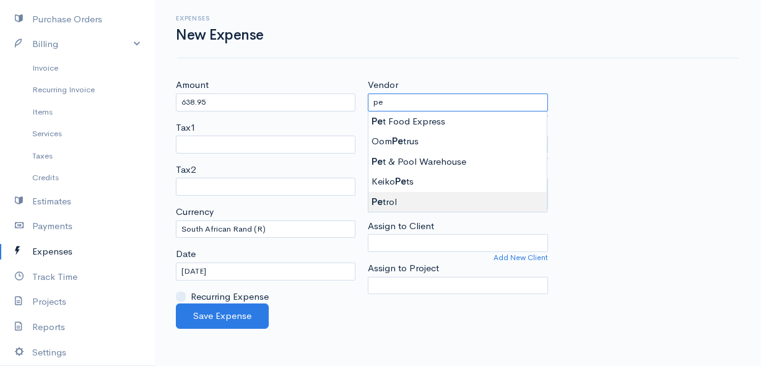
type input "Petrol"
click at [384, 205] on body "Mamma Chicken Upgrade Dashboard People Clients Vendors Staff Users Purchase Ord…" at bounding box center [380, 183] width 761 height 366
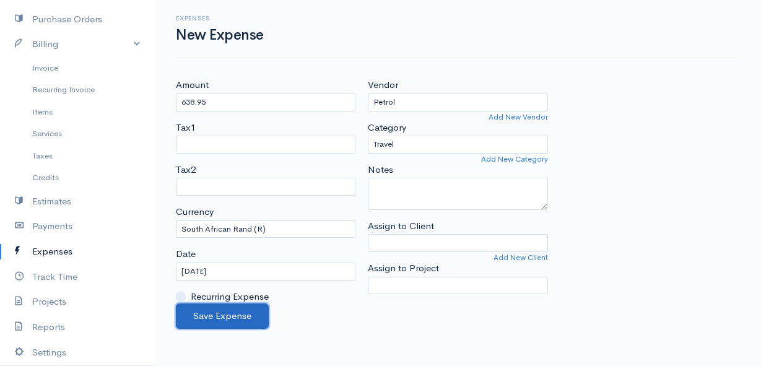
click at [220, 316] on button "Save Expense" at bounding box center [222, 315] width 93 height 25
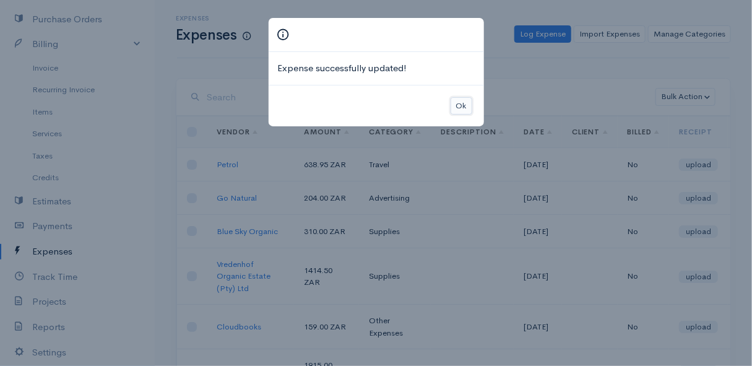
click at [458, 105] on button "Ok" at bounding box center [462, 106] width 22 height 18
